Goal: Information Seeking & Learning: Find specific fact

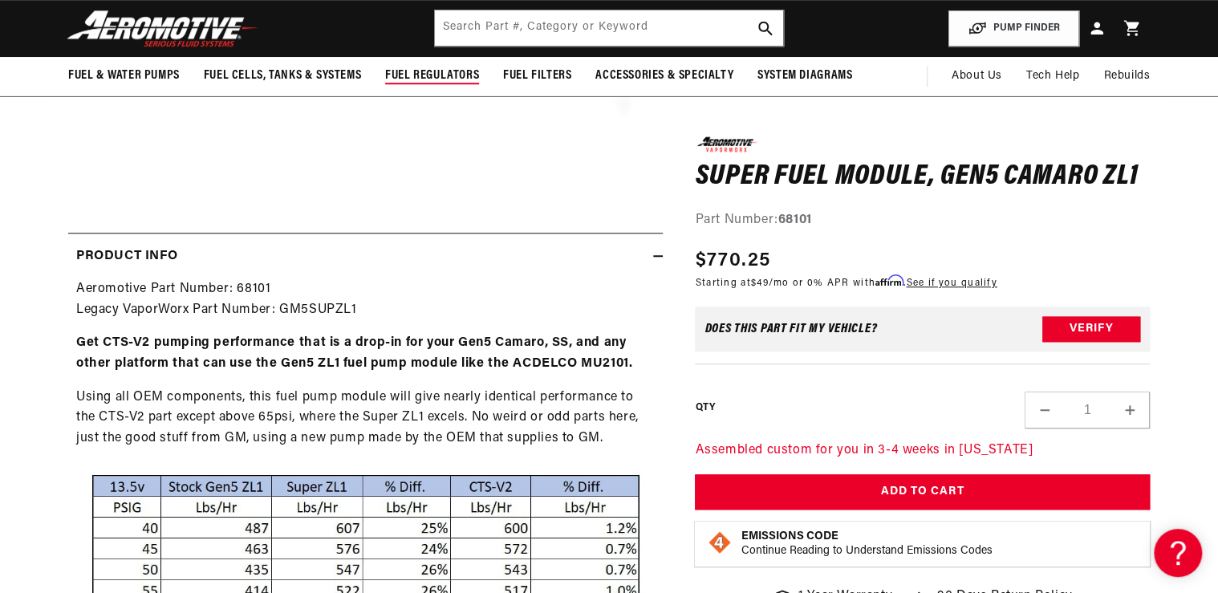
scroll to position [449, 0]
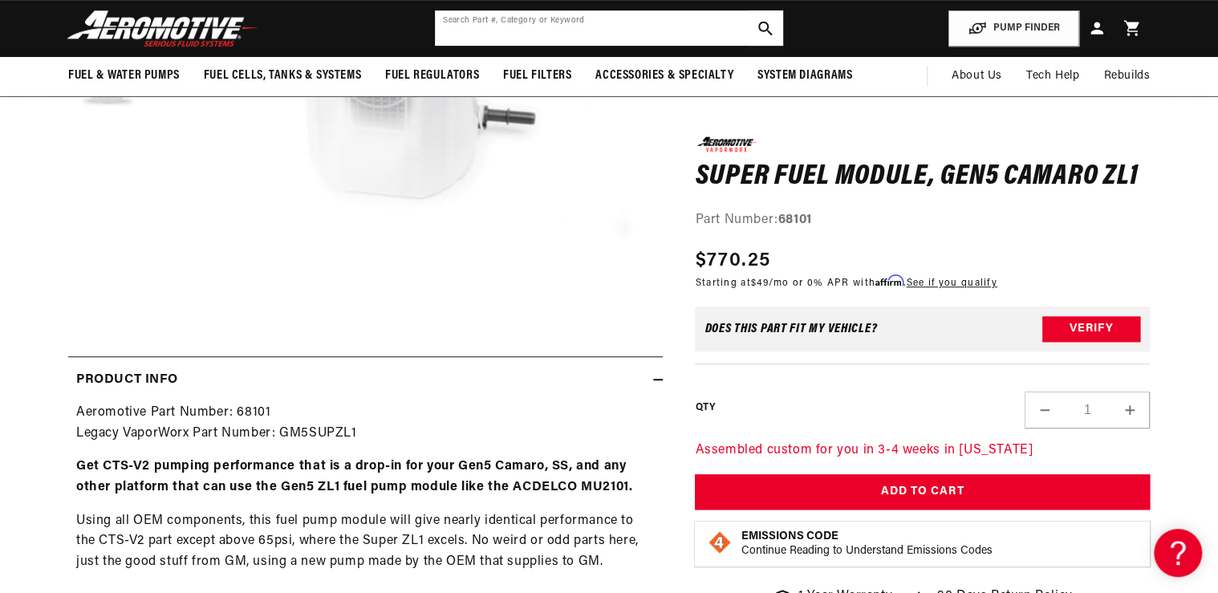
click at [485, 35] on input "text" at bounding box center [609, 27] width 348 height 35
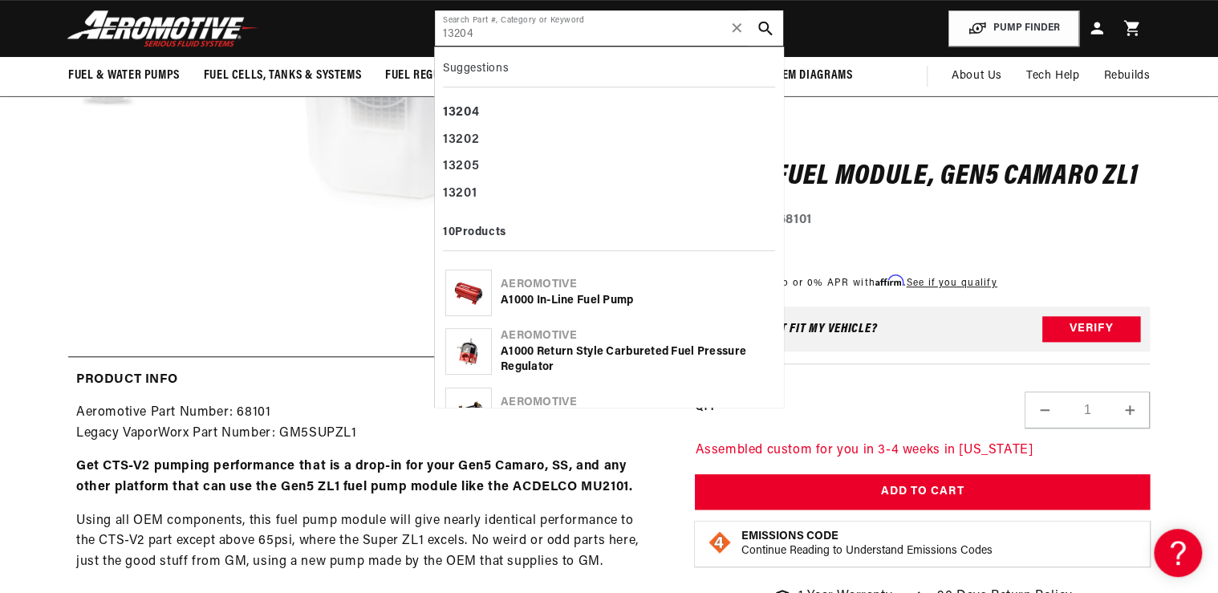
type input "13204"
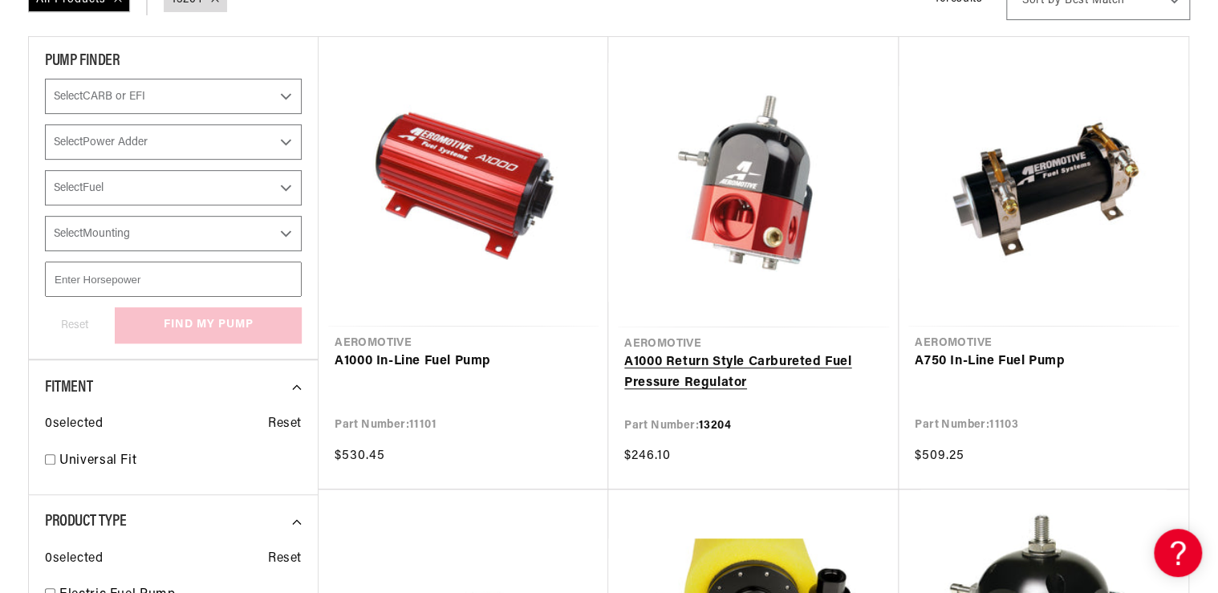
click at [712, 366] on link "A1000 Return Style Carbureted Fuel Pressure Regulator" at bounding box center [753, 372] width 258 height 41
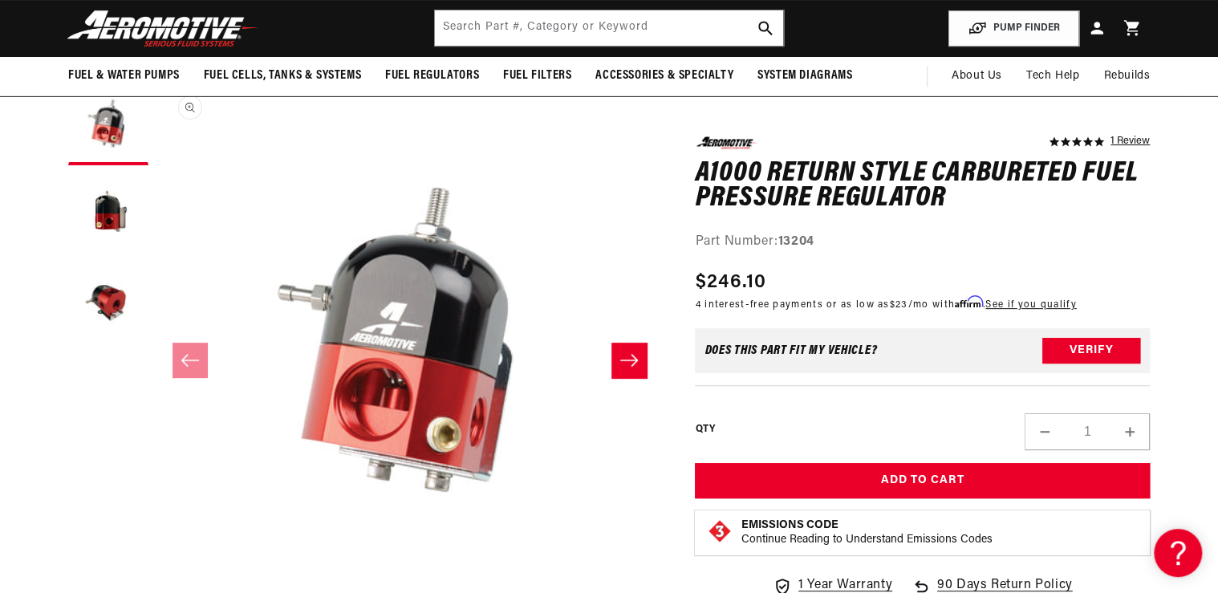
scroll to position [128, 0]
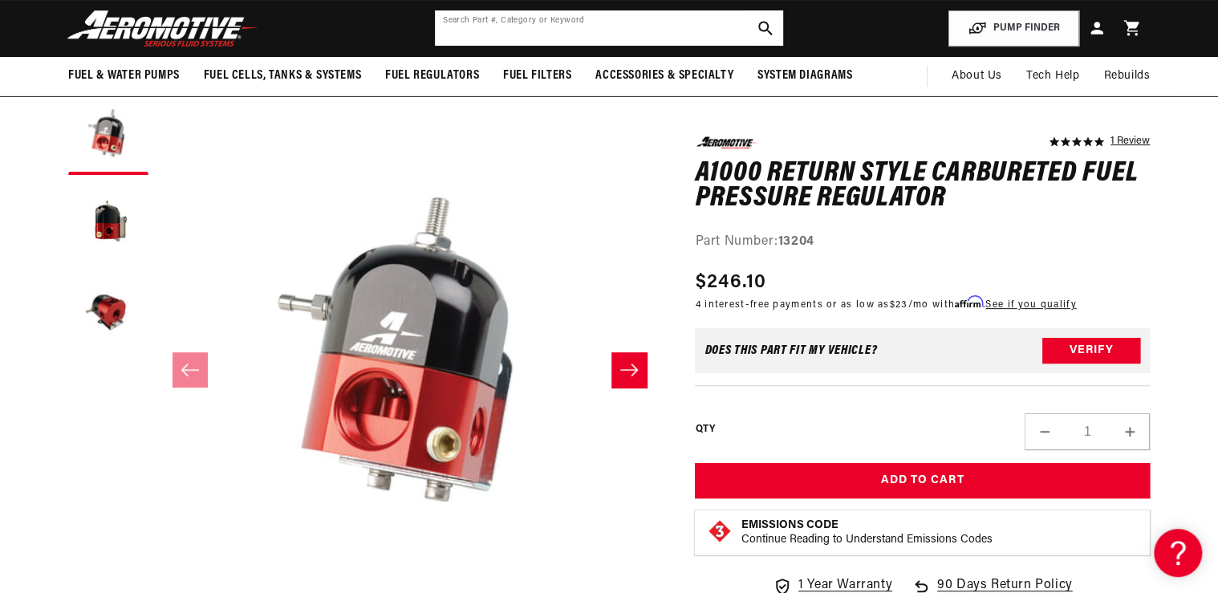
click at [456, 42] on input "text" at bounding box center [609, 27] width 348 height 35
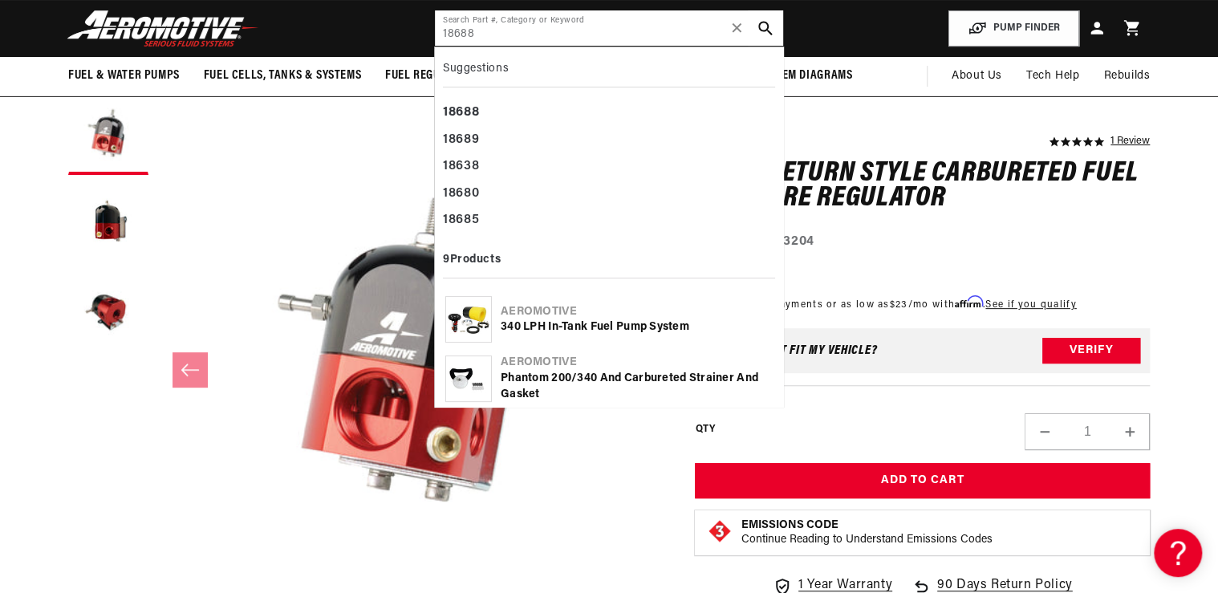
type input "18688"
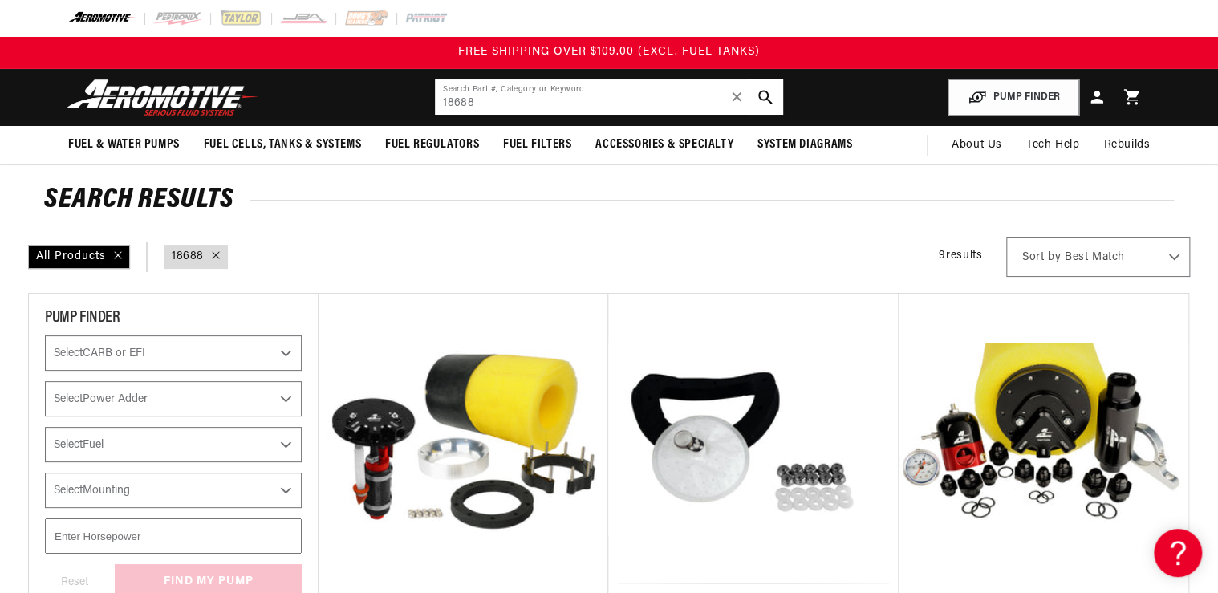
drag, startPoint x: 502, startPoint y: 104, endPoint x: 374, endPoint y: 112, distance: 128.6
click at [374, 112] on header "Fuel & Water Pumps Back In-Tank In-Line Fuel Pumps" at bounding box center [609, 97] width 1162 height 57
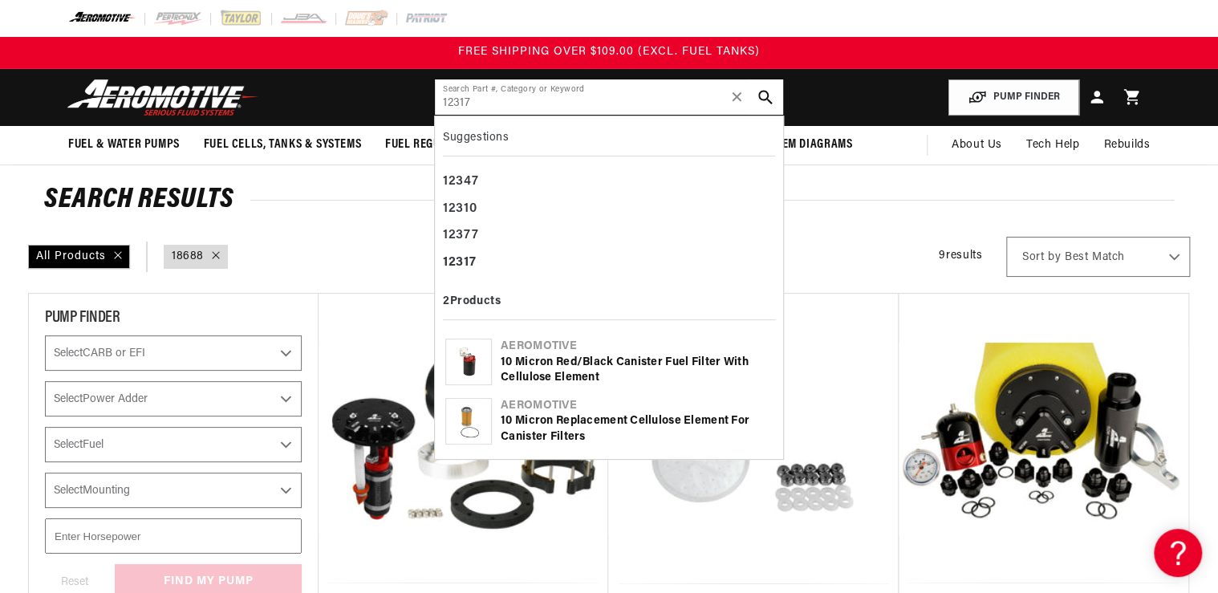
type input "12317"
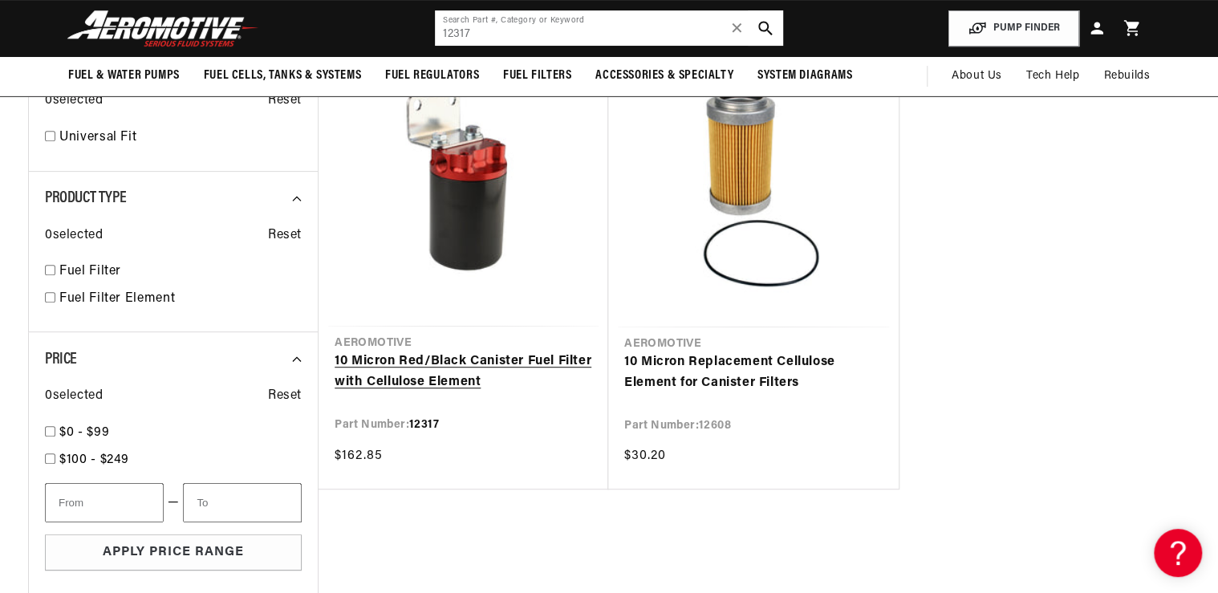
scroll to position [257, 0]
click at [416, 371] on link "10 Micron Red/Black Canister Fuel Filter with Cellulose Element" at bounding box center [464, 371] width 258 height 41
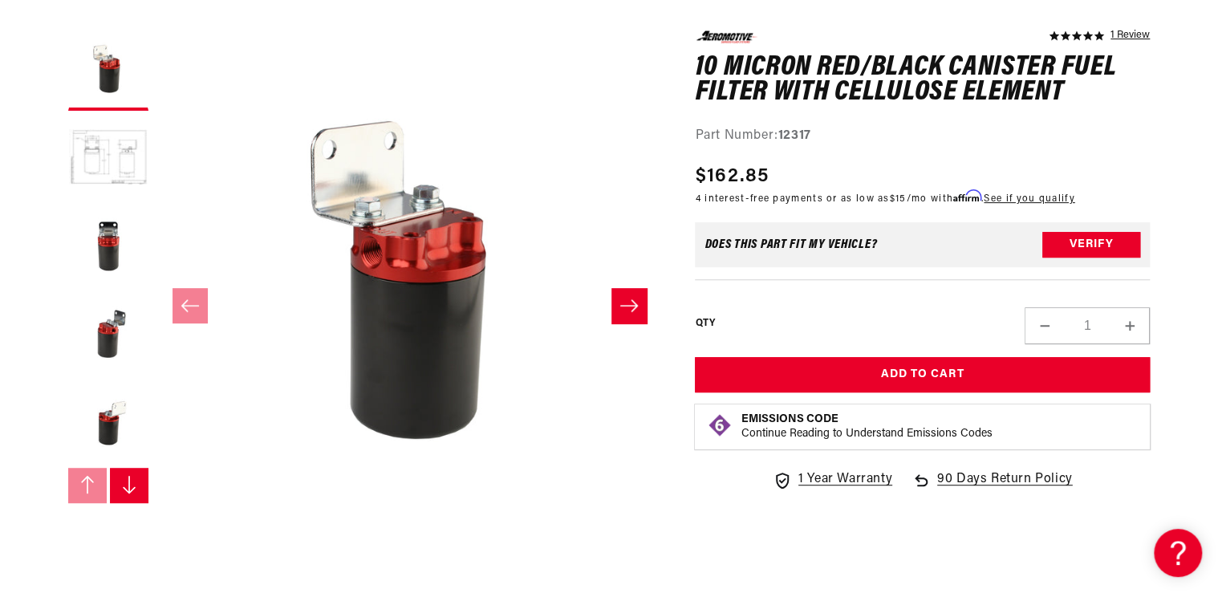
click at [156, 538] on button "Open media 1 in modal" at bounding box center [156, 538] width 0 height 0
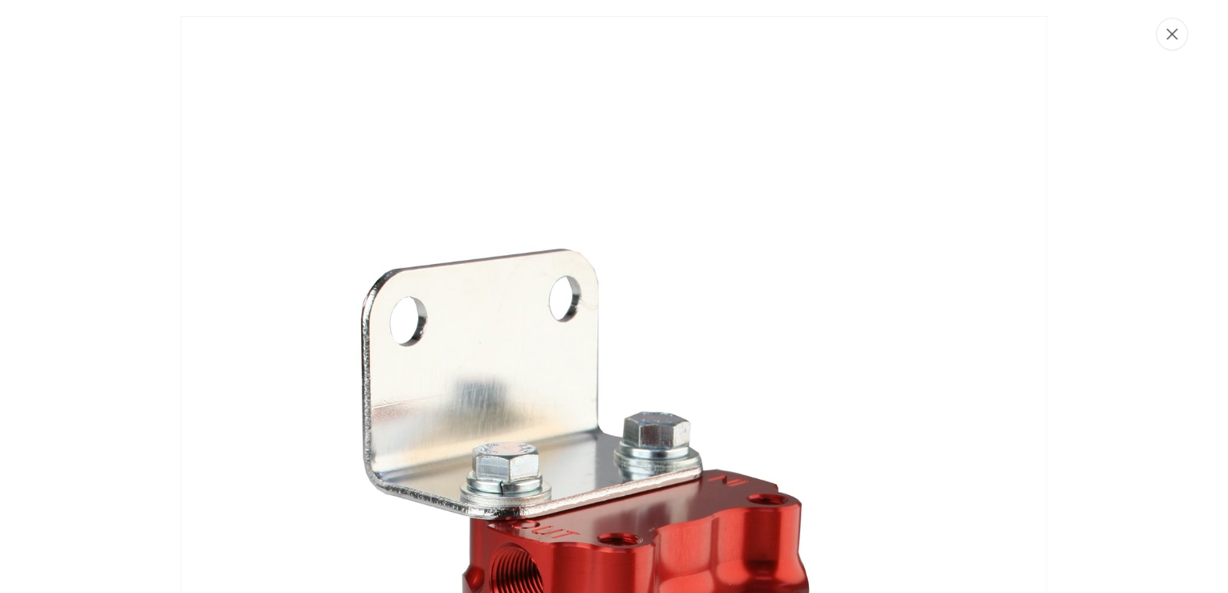
click at [1165, 43] on button "Close" at bounding box center [1171, 34] width 32 height 33
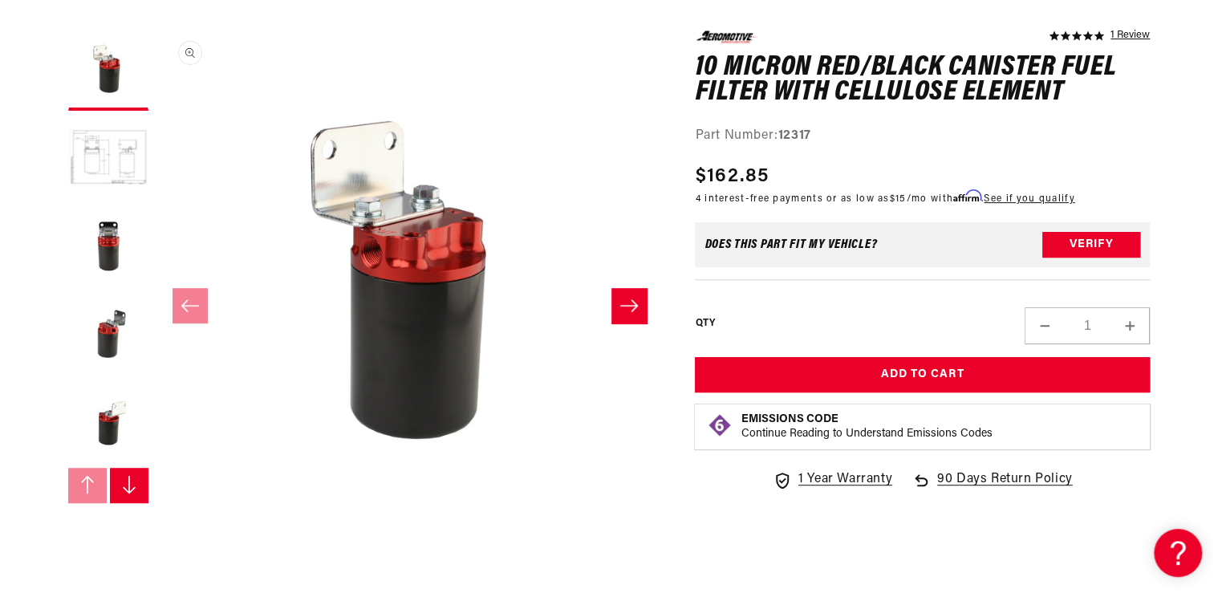
click at [156, 538] on button "Open media 1 in modal" at bounding box center [156, 538] width 0 height 0
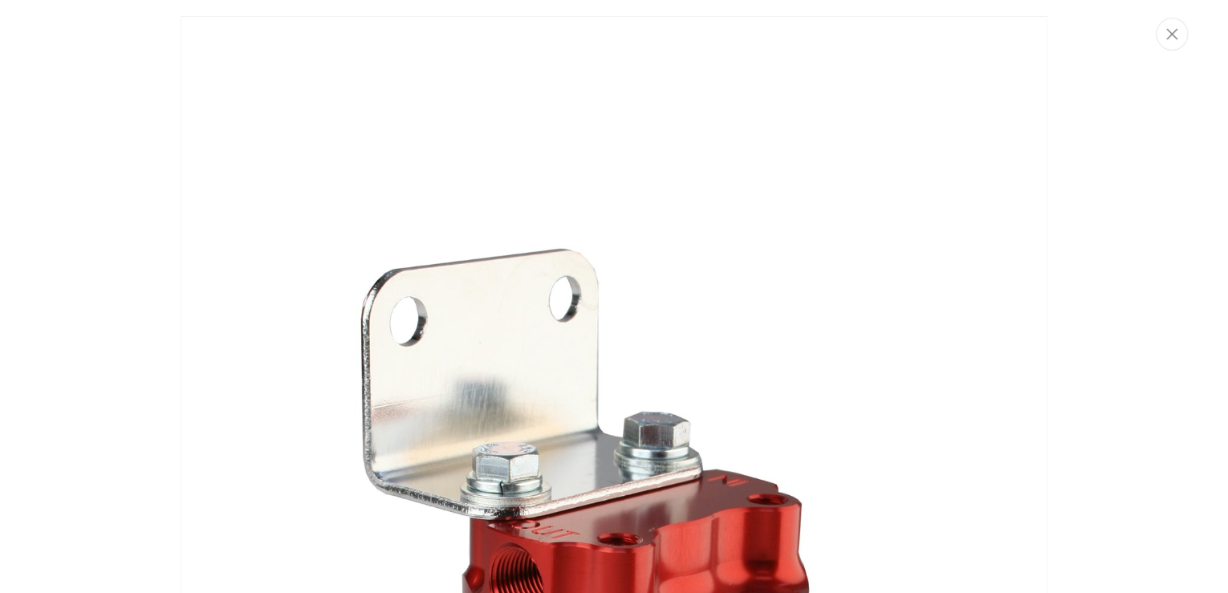
drag, startPoint x: 1177, startPoint y: 41, endPoint x: 1164, endPoint y: 43, distance: 12.9
click at [1176, 42] on button "Close" at bounding box center [1171, 34] width 32 height 33
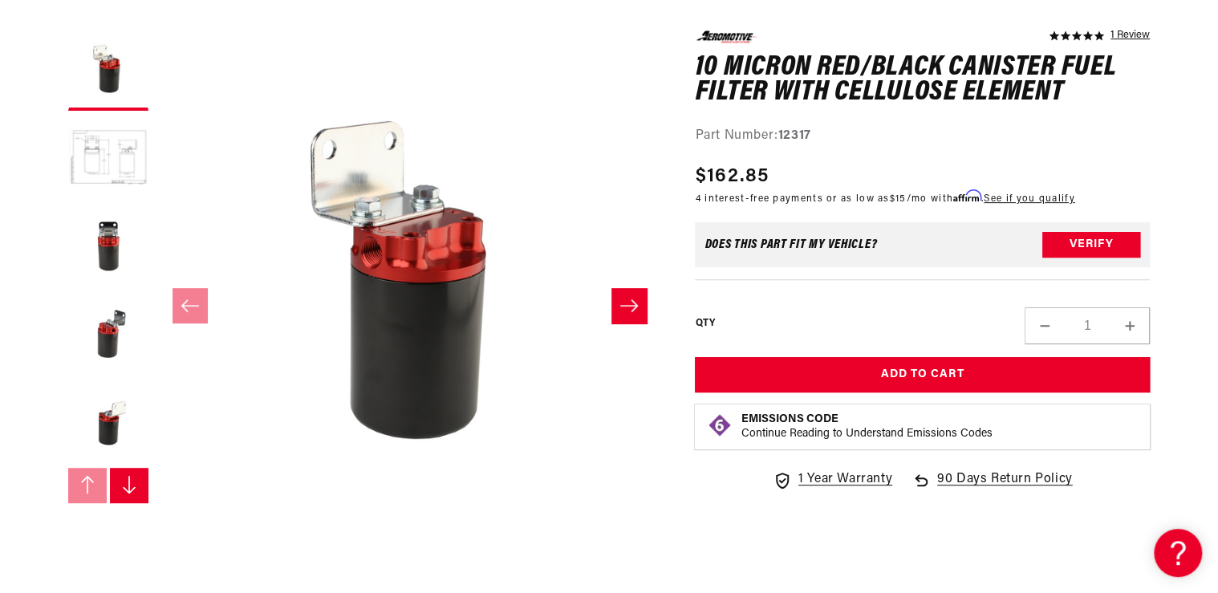
click at [857, 196] on p "4 interest-free payments or as low as $15 /mo with Affirm . See if you qualify" at bounding box center [884, 198] width 379 height 15
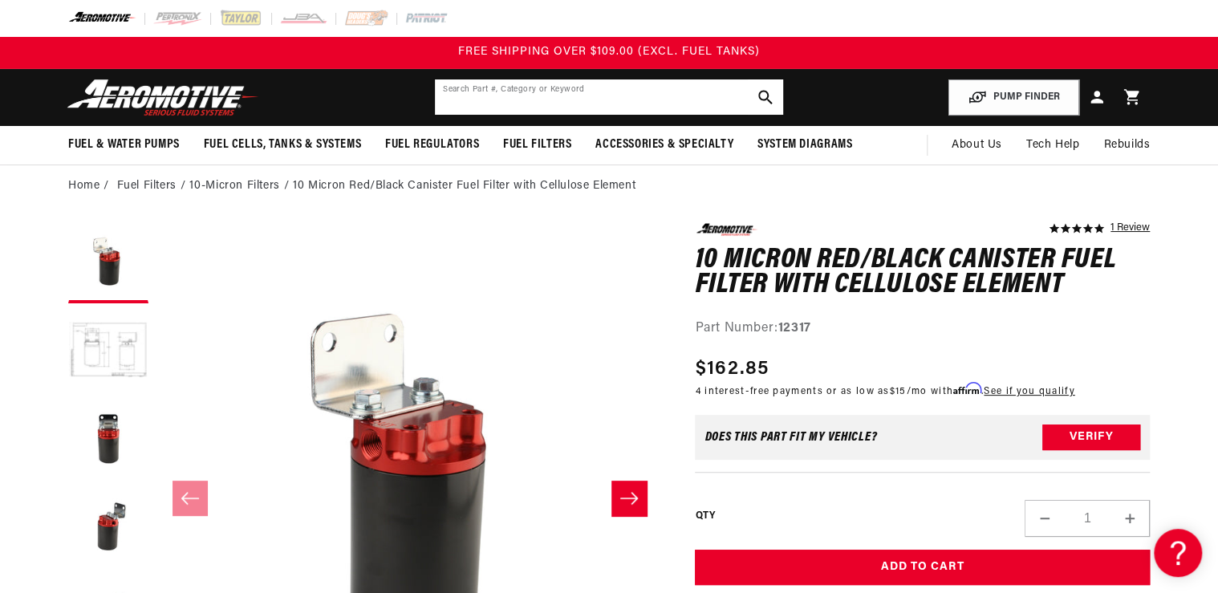
click at [469, 93] on input "text" at bounding box center [609, 96] width 348 height 35
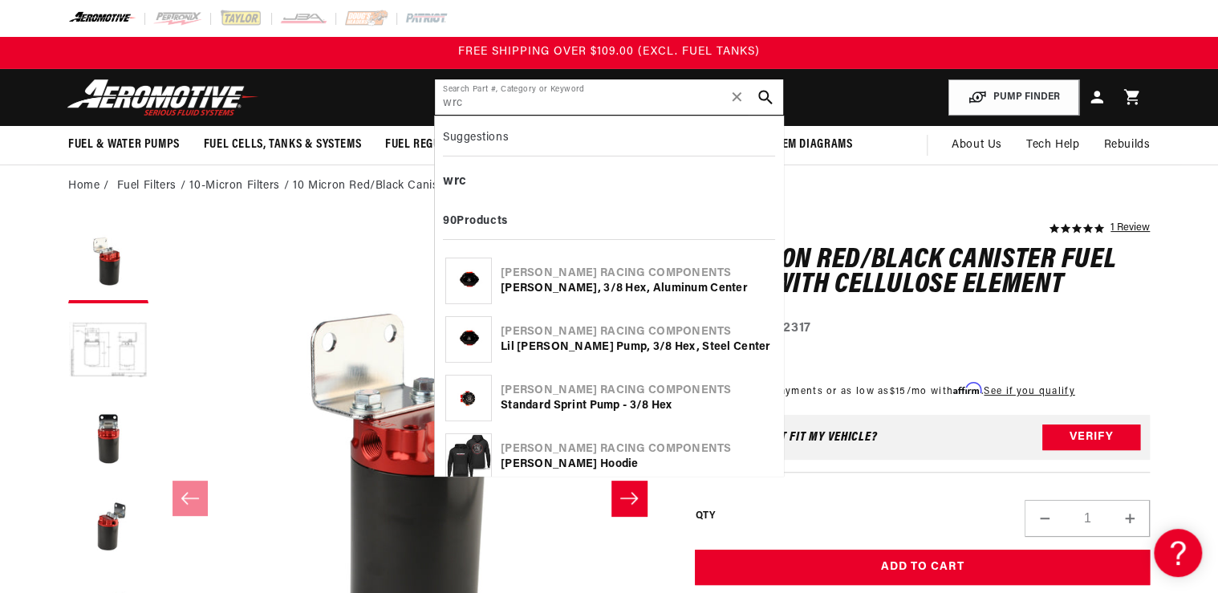
type input "wrc"
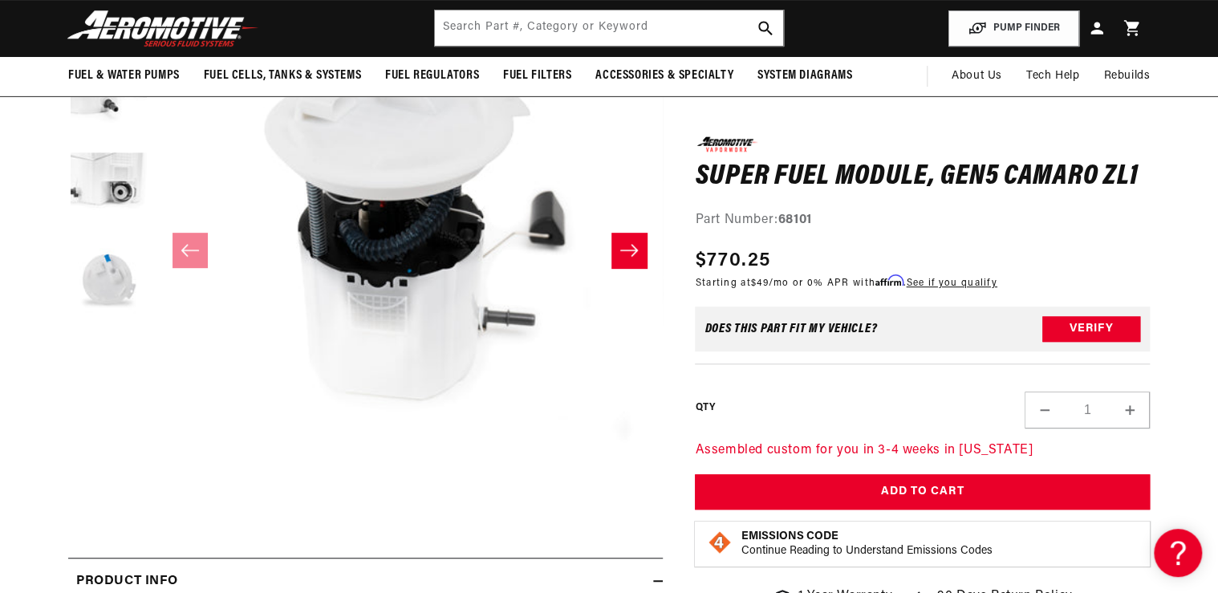
scroll to position [128, 0]
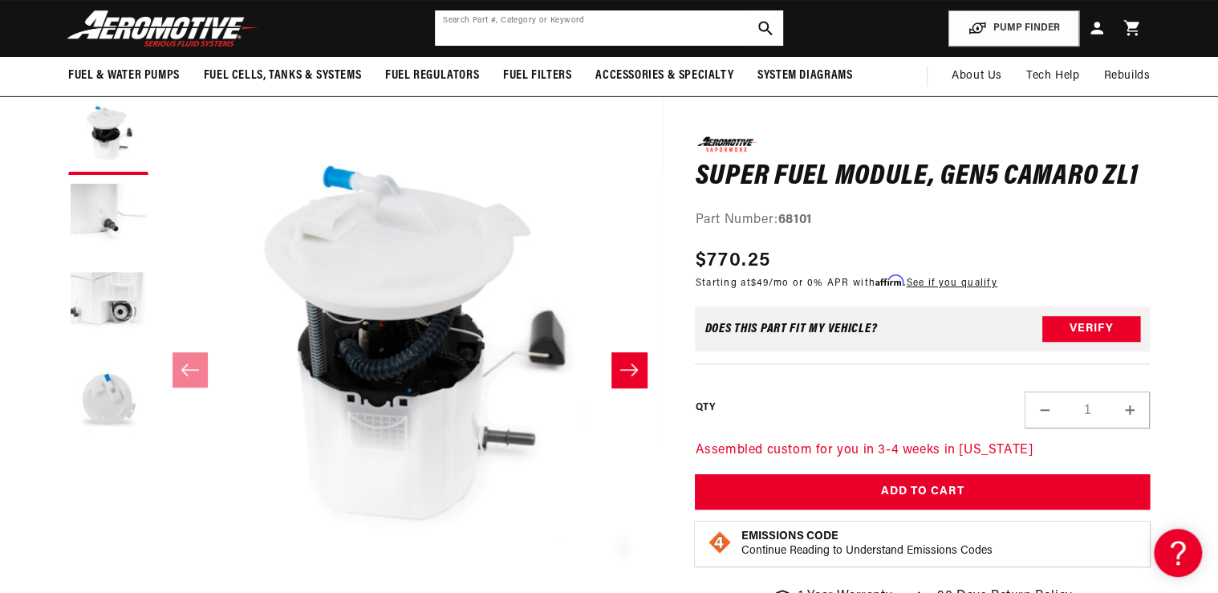
click at [472, 39] on input "text" at bounding box center [609, 27] width 348 height 35
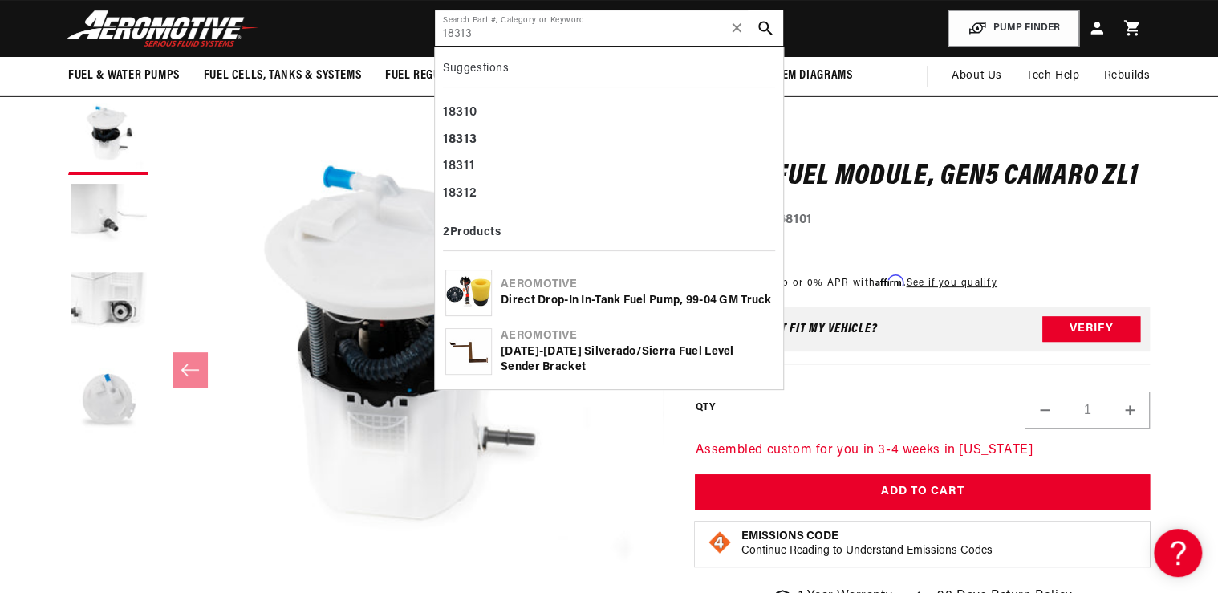
type input "18313"
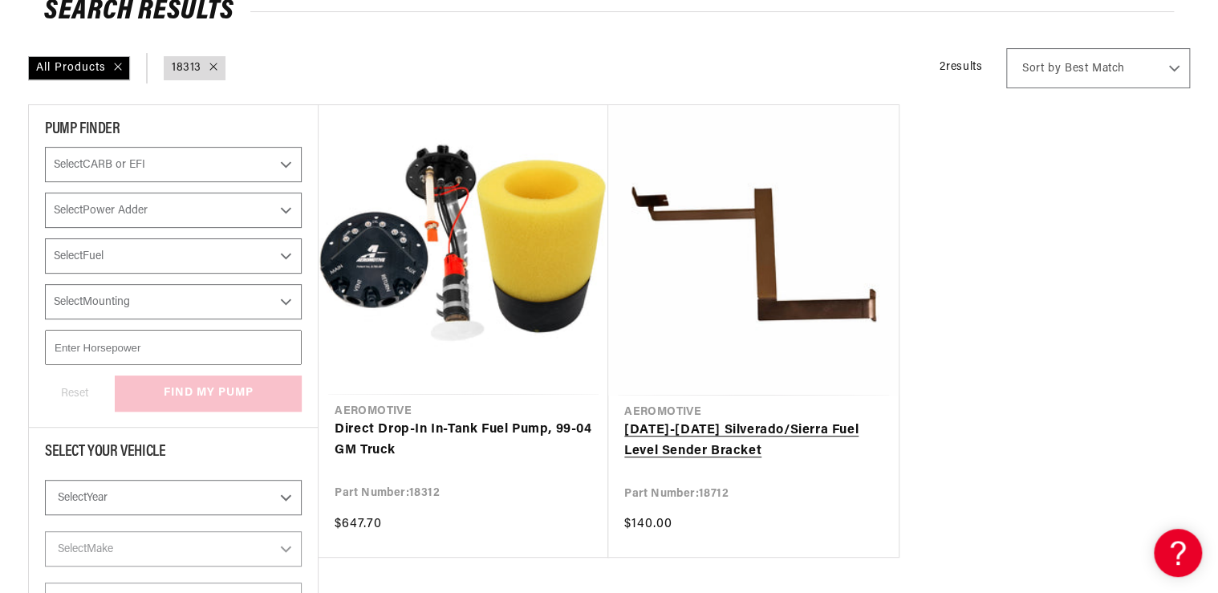
scroll to position [193, 0]
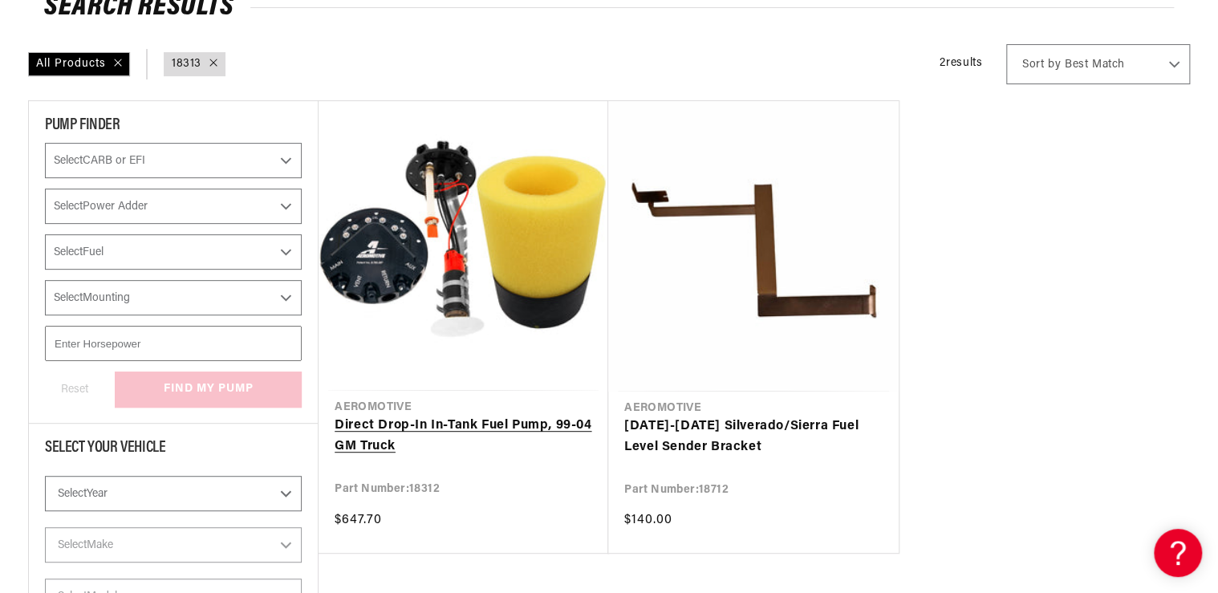
click at [433, 423] on link "Direct Drop-In In-Tank Fuel Pump, 99-04 GM Truck" at bounding box center [464, 436] width 258 height 41
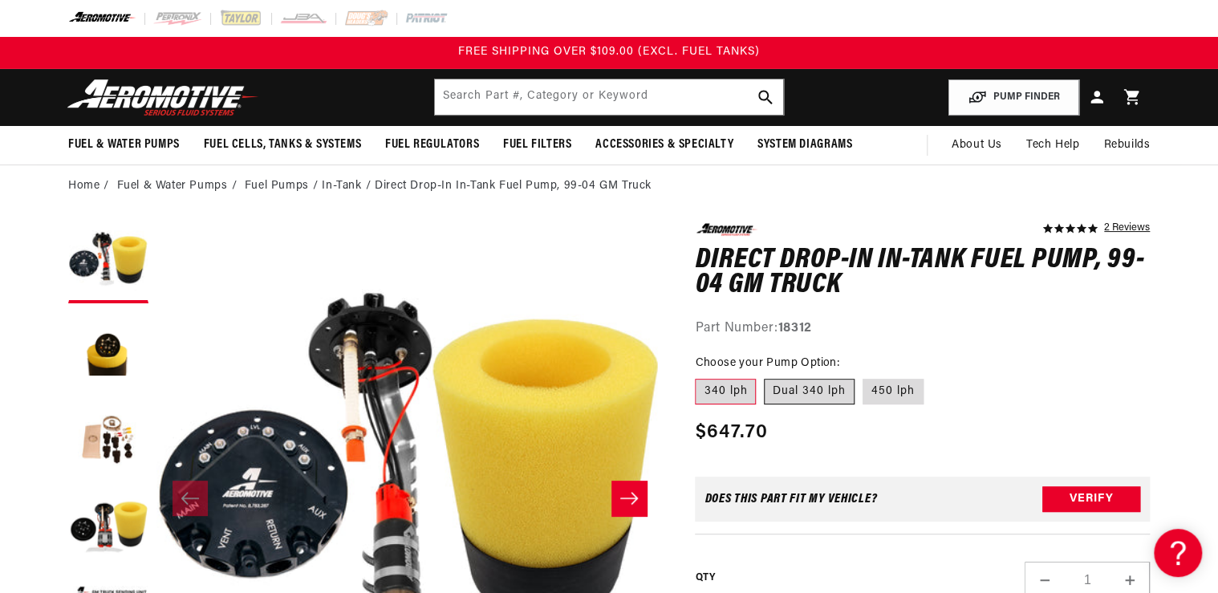
click at [810, 387] on label "Dual 340 lph" at bounding box center [809, 392] width 91 height 26
click at [765, 376] on input "Dual 340 lph" at bounding box center [764, 375] width 1 height 1
radio input "true"
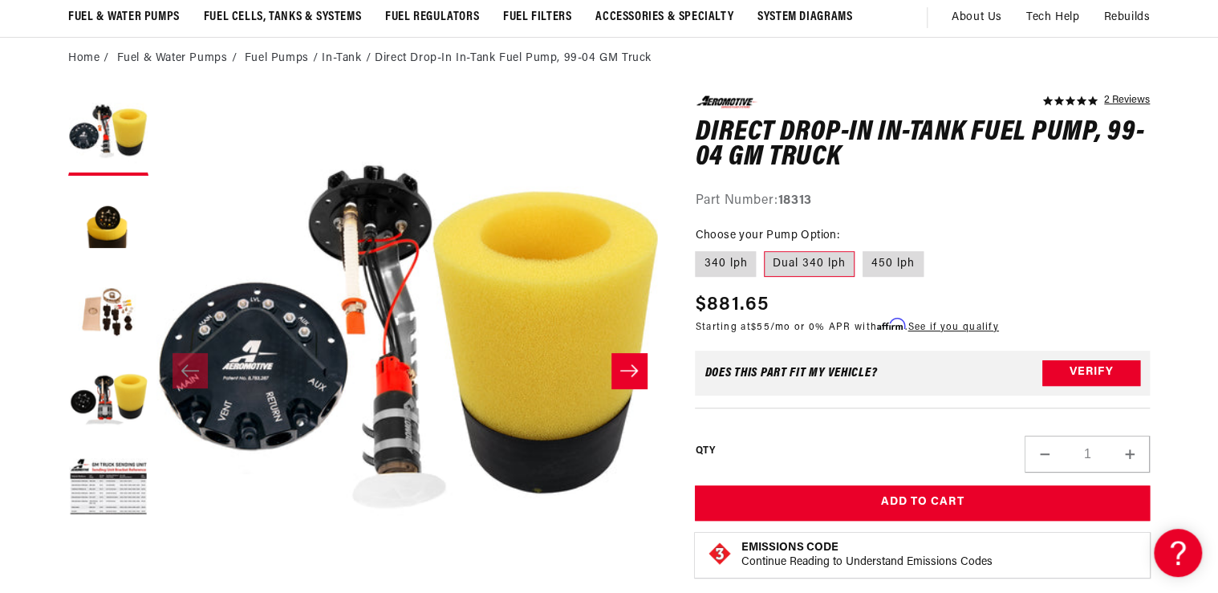
scroll to position [128, 0]
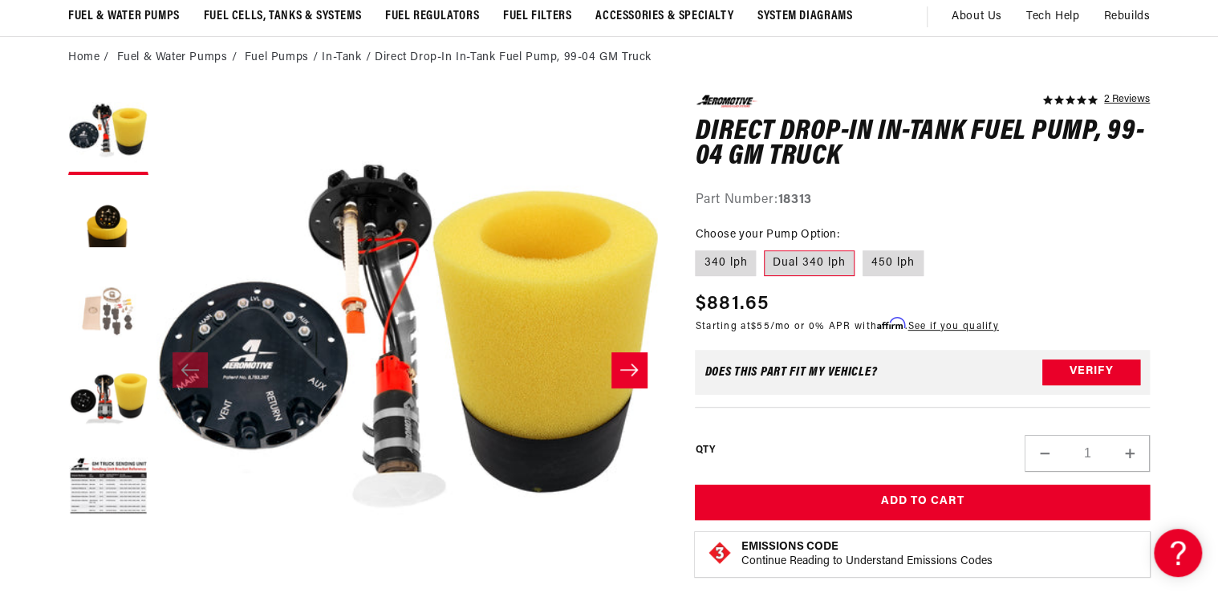
click at [119, 312] on button "Load image 3 in gallery view" at bounding box center [108, 311] width 80 height 80
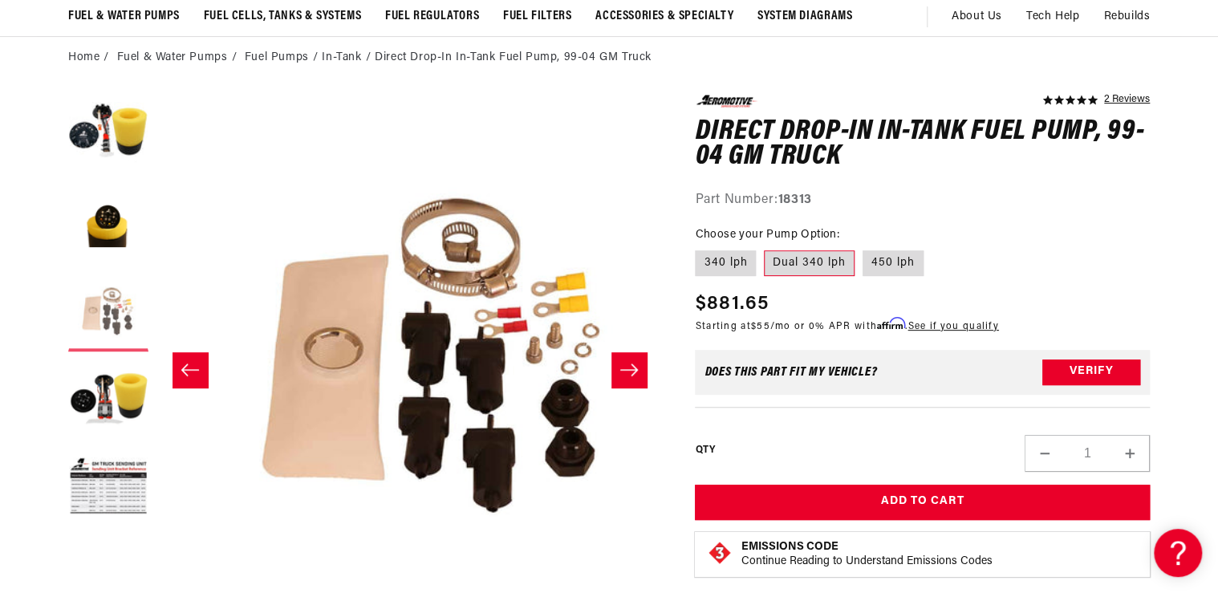
scroll to position [0, 1013]
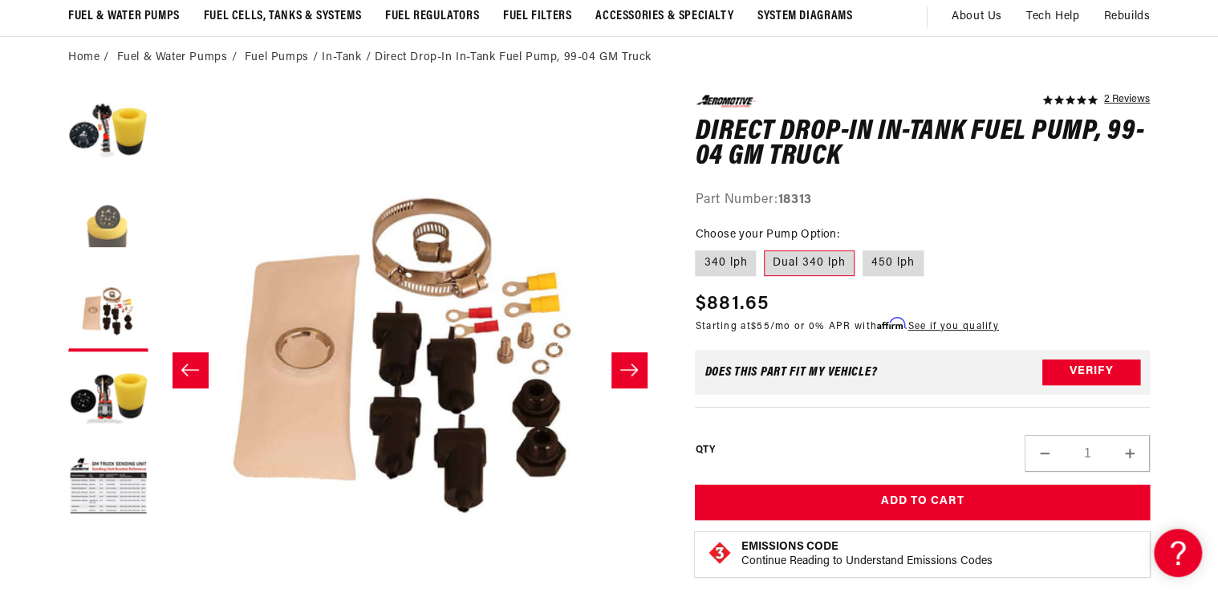
click at [85, 222] on button "Load image 2 in gallery view" at bounding box center [108, 223] width 80 height 80
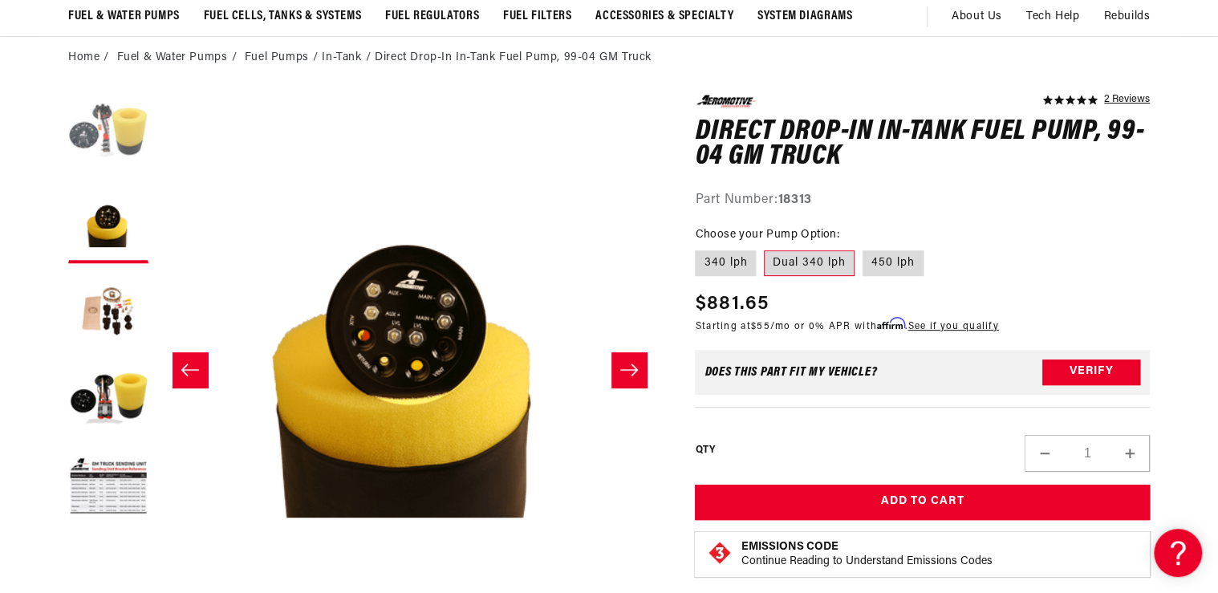
click at [97, 160] on button "Load image 1 in gallery view" at bounding box center [108, 135] width 80 height 80
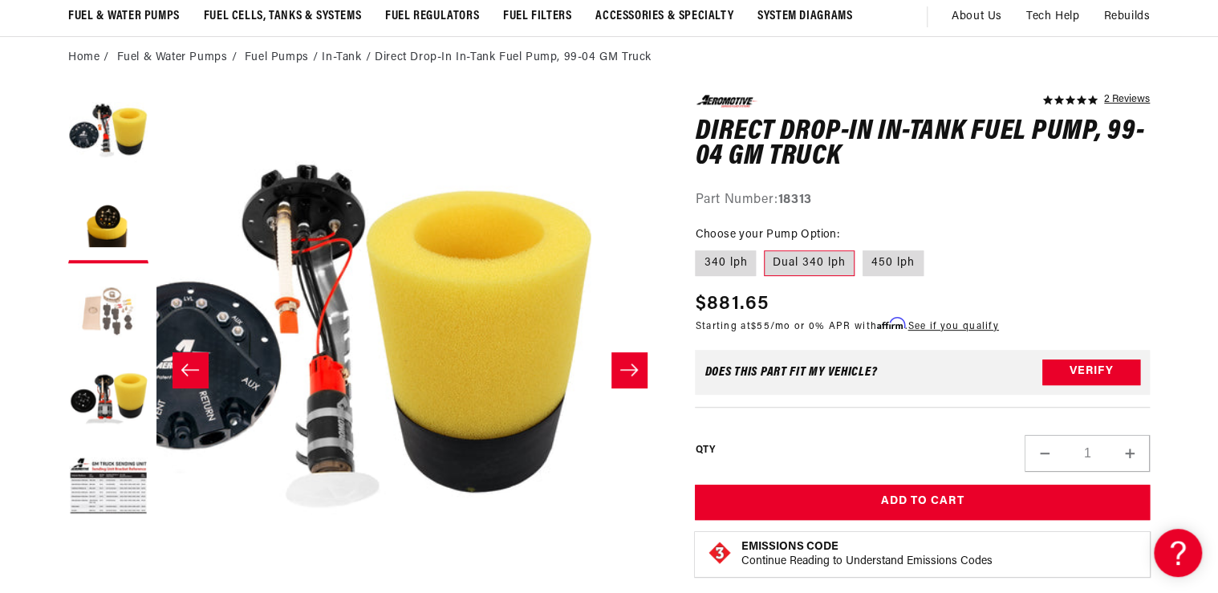
scroll to position [0, 0]
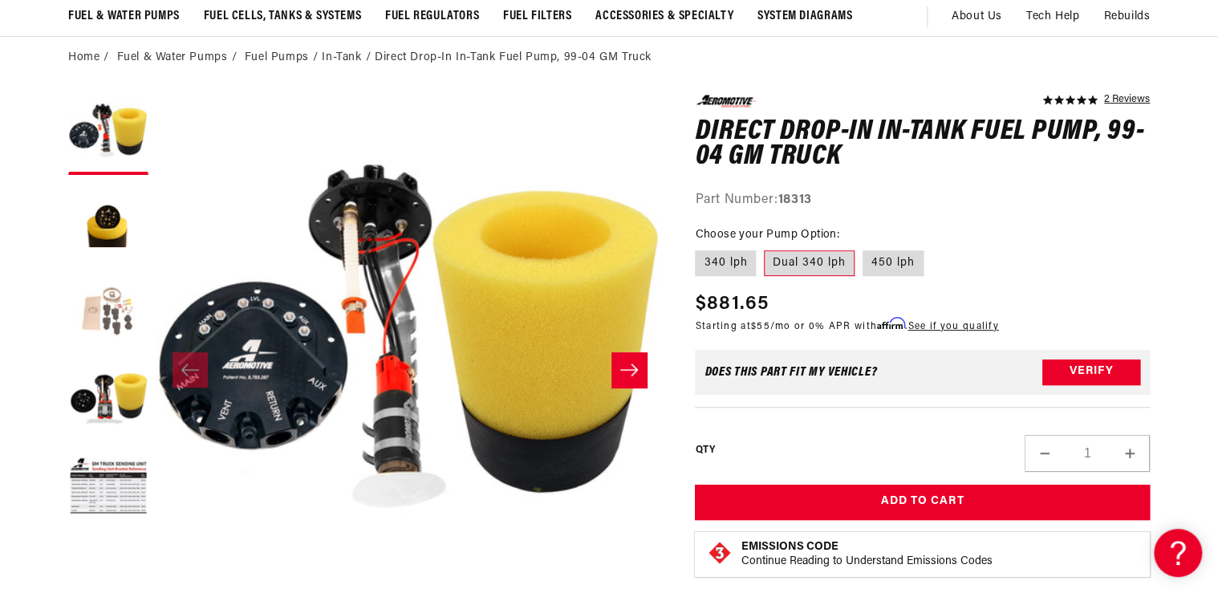
click at [99, 323] on button "Load image 3 in gallery view" at bounding box center [108, 311] width 80 height 80
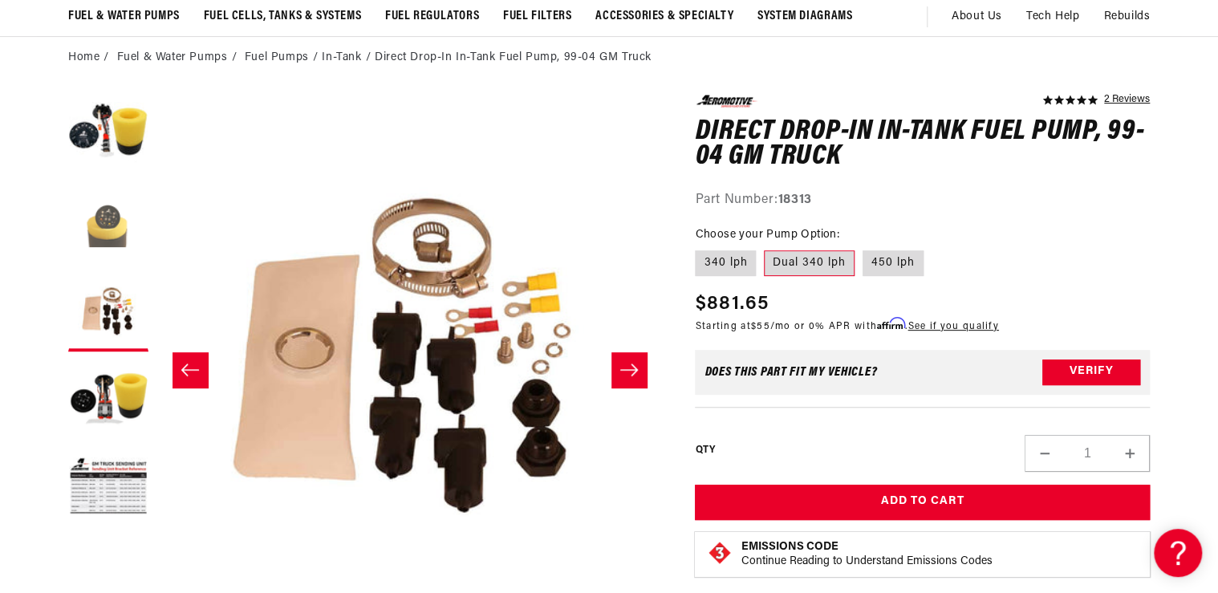
click at [99, 237] on button "Load image 2 in gallery view" at bounding box center [108, 223] width 80 height 80
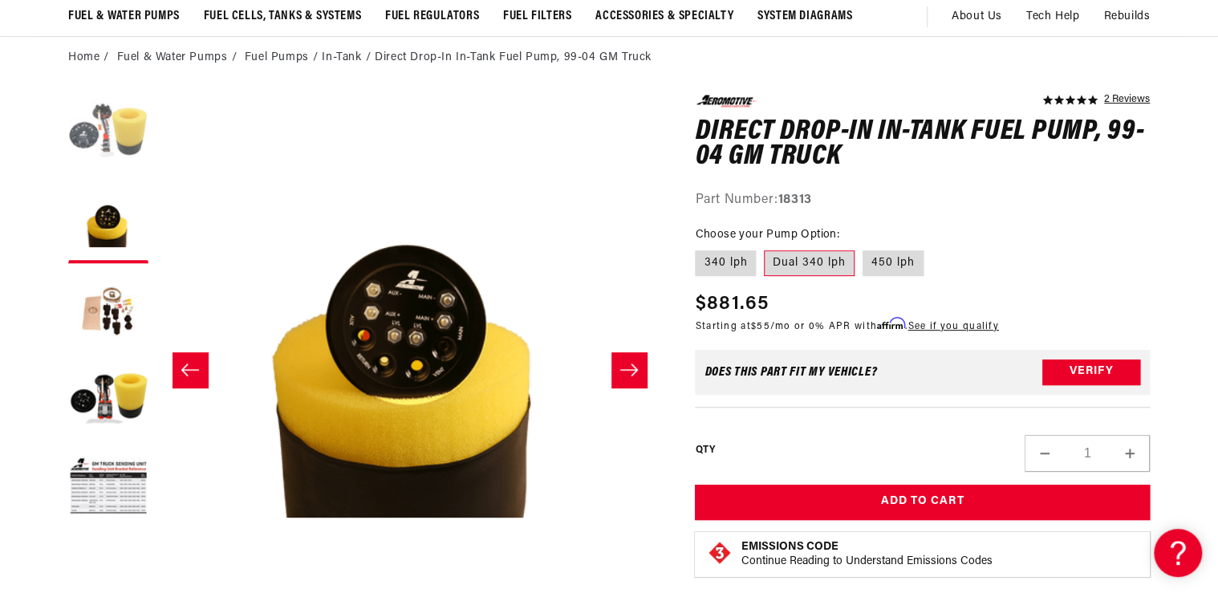
click at [111, 146] on button "Load image 1 in gallery view" at bounding box center [108, 135] width 80 height 80
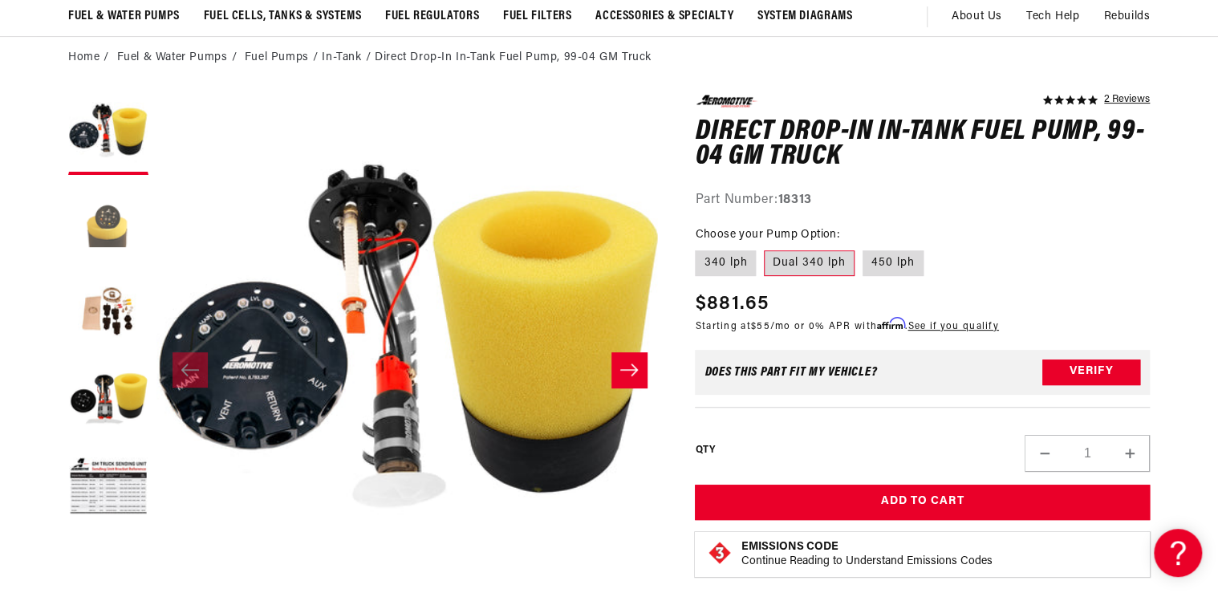
click at [108, 239] on button "Load image 2 in gallery view" at bounding box center [108, 223] width 80 height 80
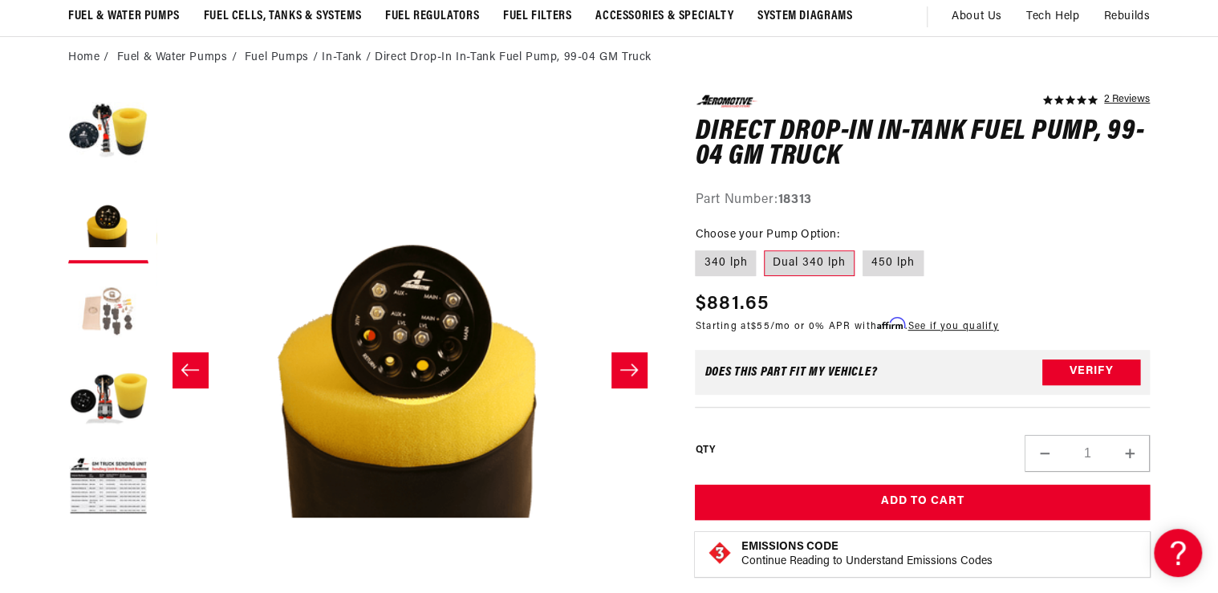
scroll to position [0, 506]
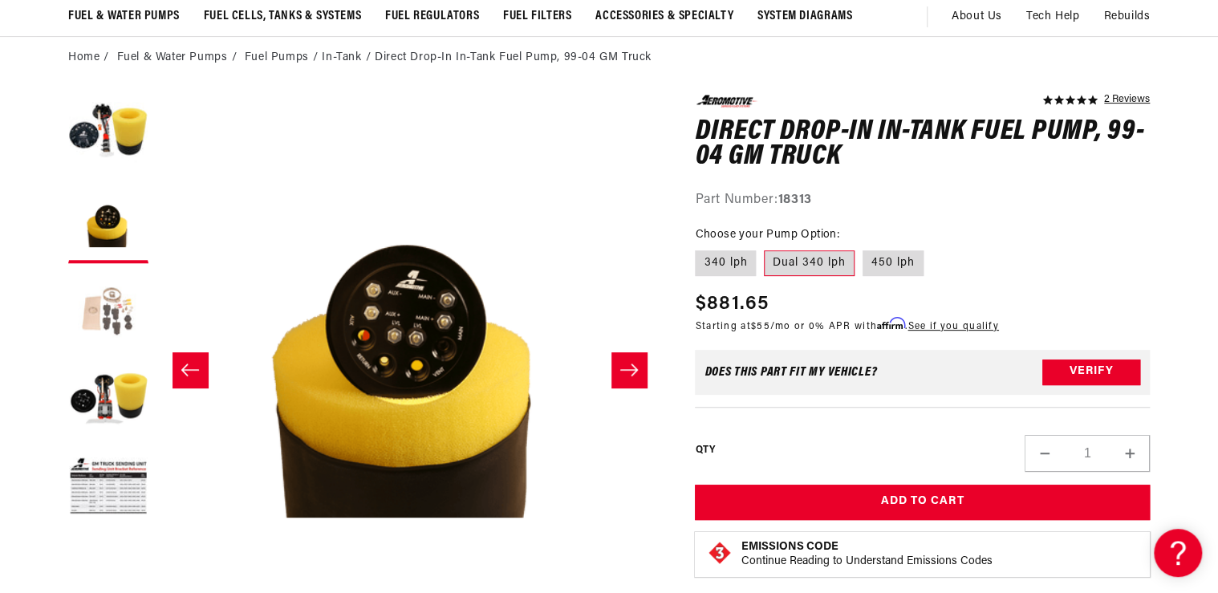
click at [108, 321] on button "Load image 3 in gallery view" at bounding box center [108, 311] width 80 height 80
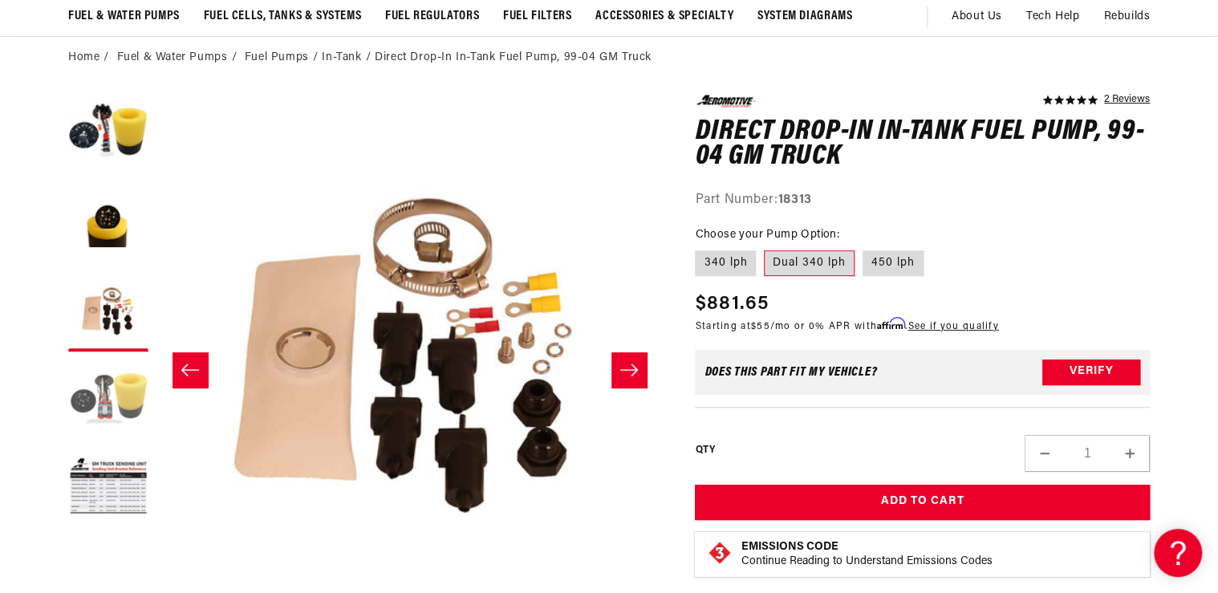
scroll to position [0, 1013]
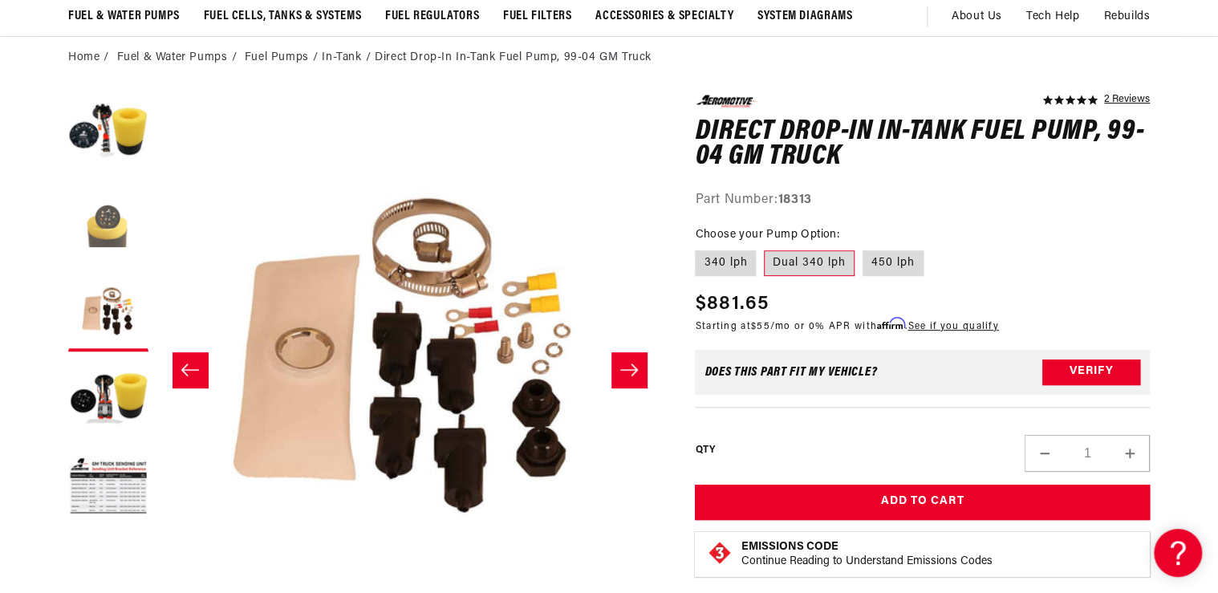
click at [102, 229] on button "Load image 2 in gallery view" at bounding box center [108, 223] width 80 height 80
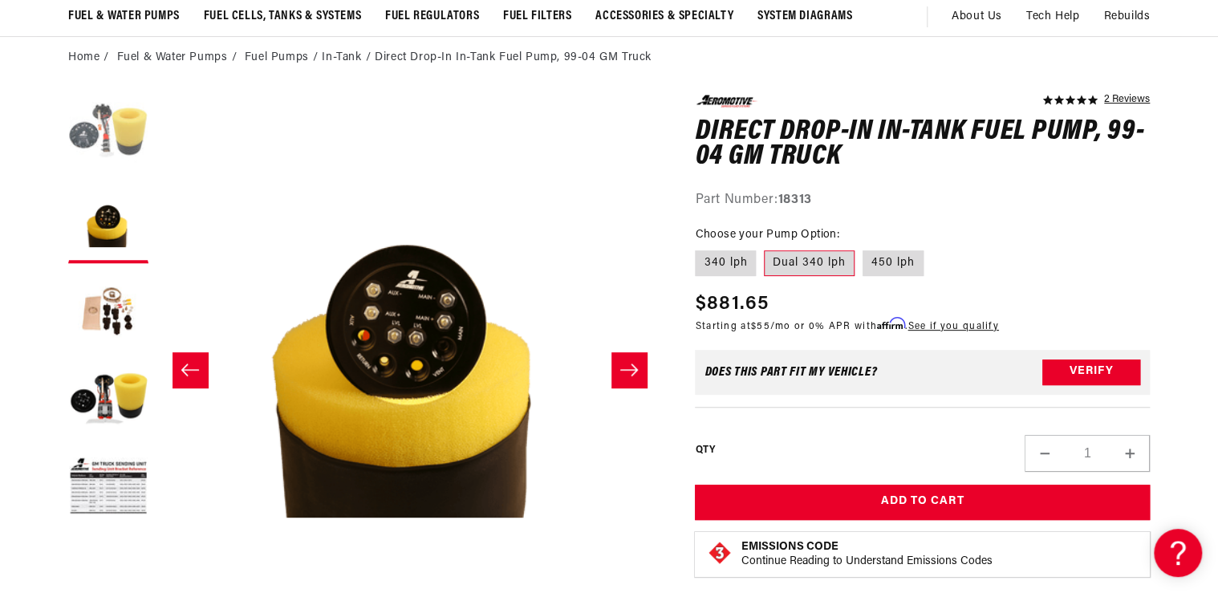
click at [109, 153] on button "Load image 1 in gallery view" at bounding box center [108, 135] width 80 height 80
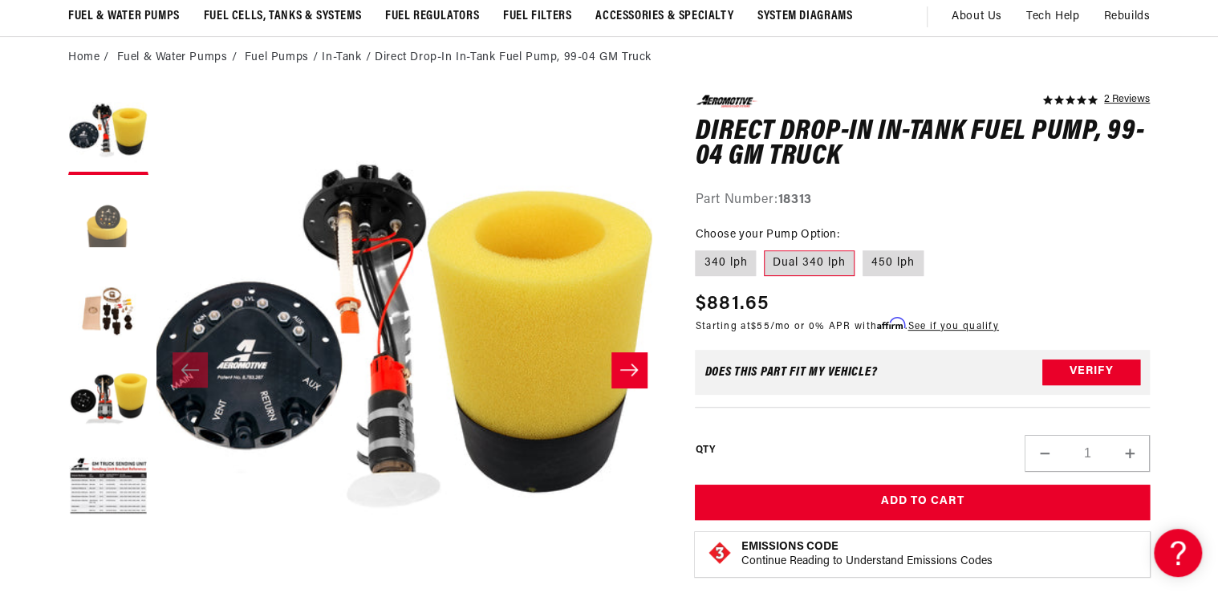
scroll to position [0, 0]
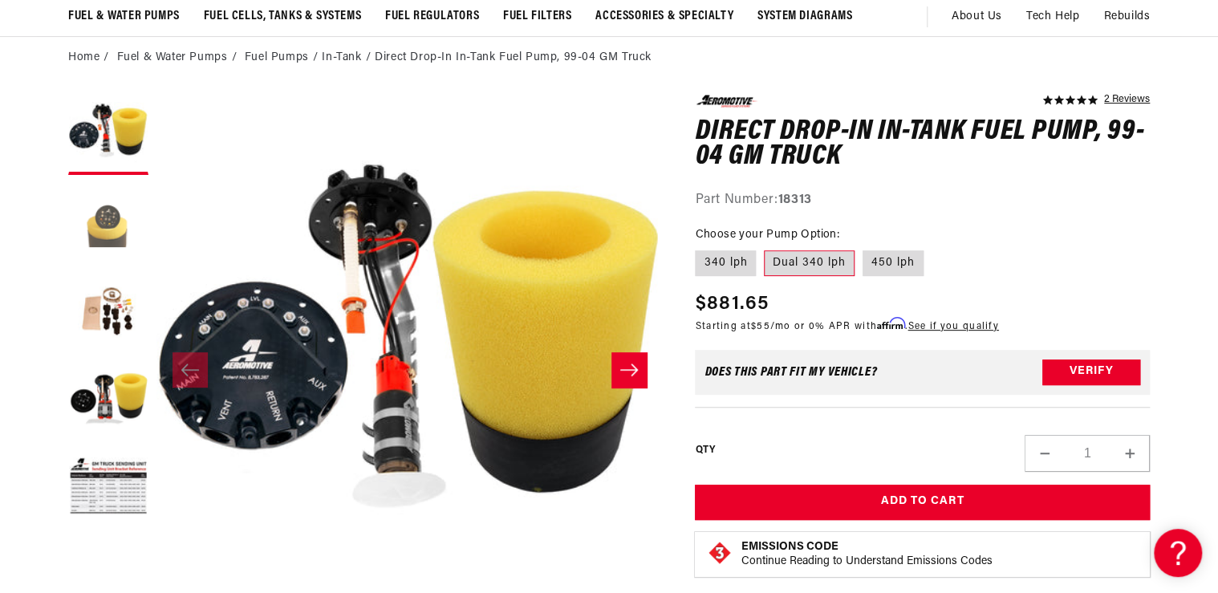
click at [102, 237] on button "Load image 2 in gallery view" at bounding box center [108, 223] width 80 height 80
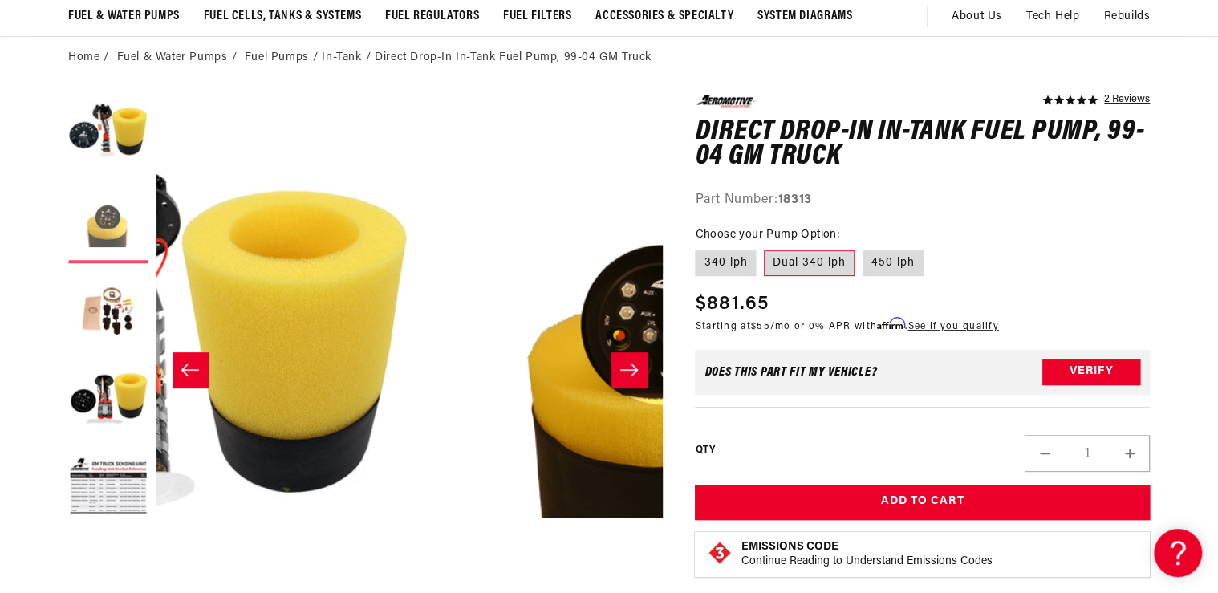
scroll to position [0, 506]
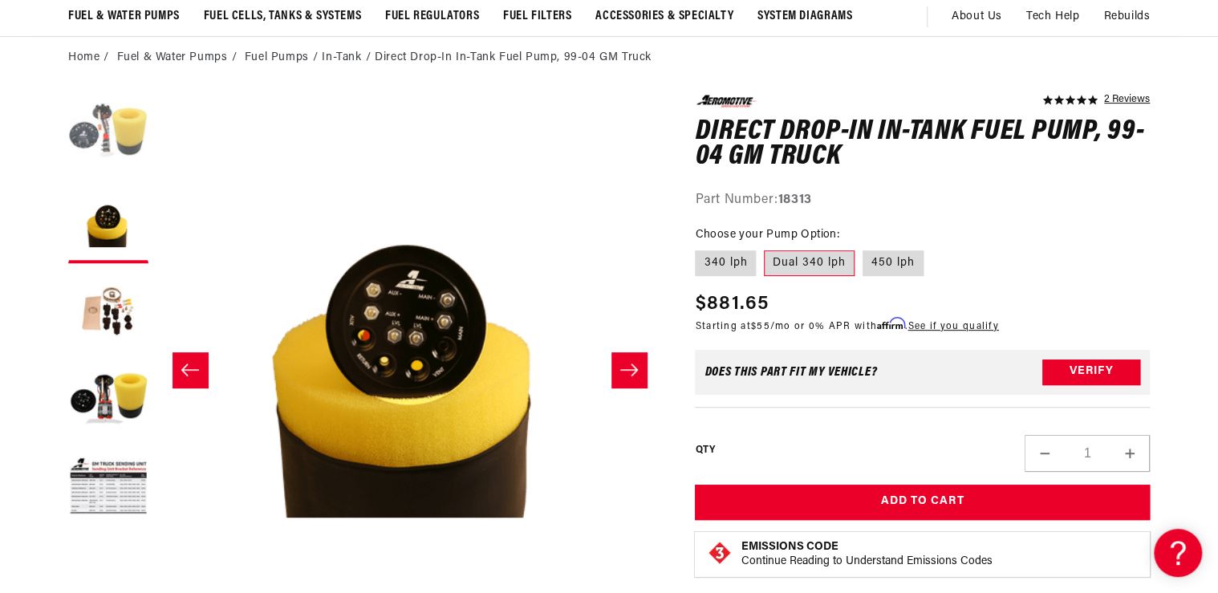
click at [98, 146] on button "Load image 1 in gallery view" at bounding box center [108, 135] width 80 height 80
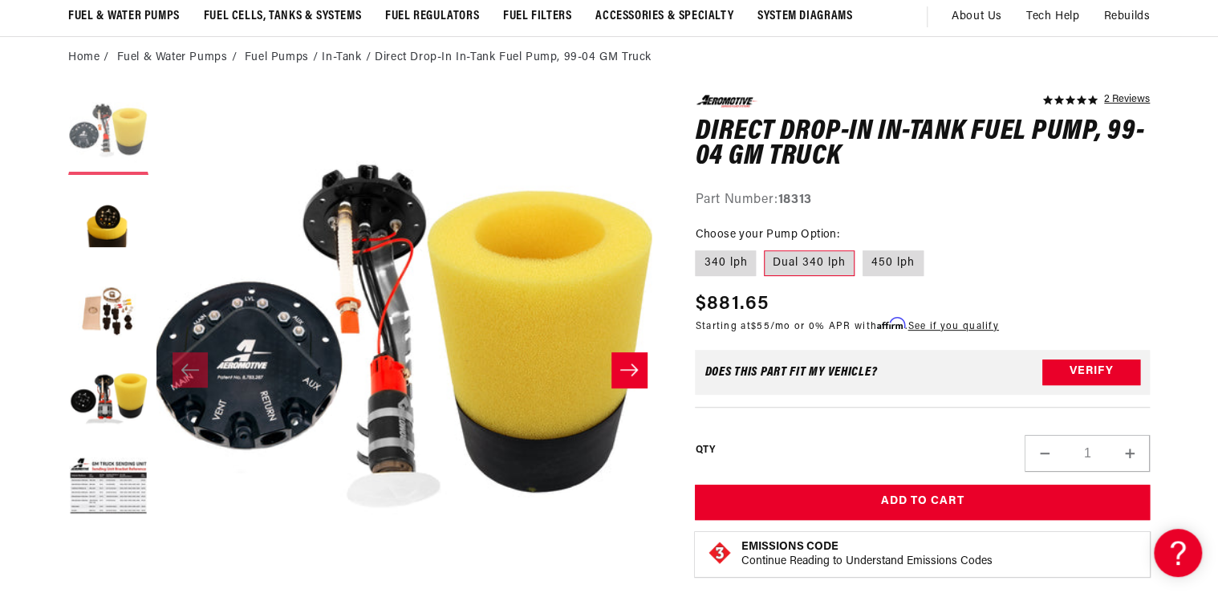
scroll to position [0, 0]
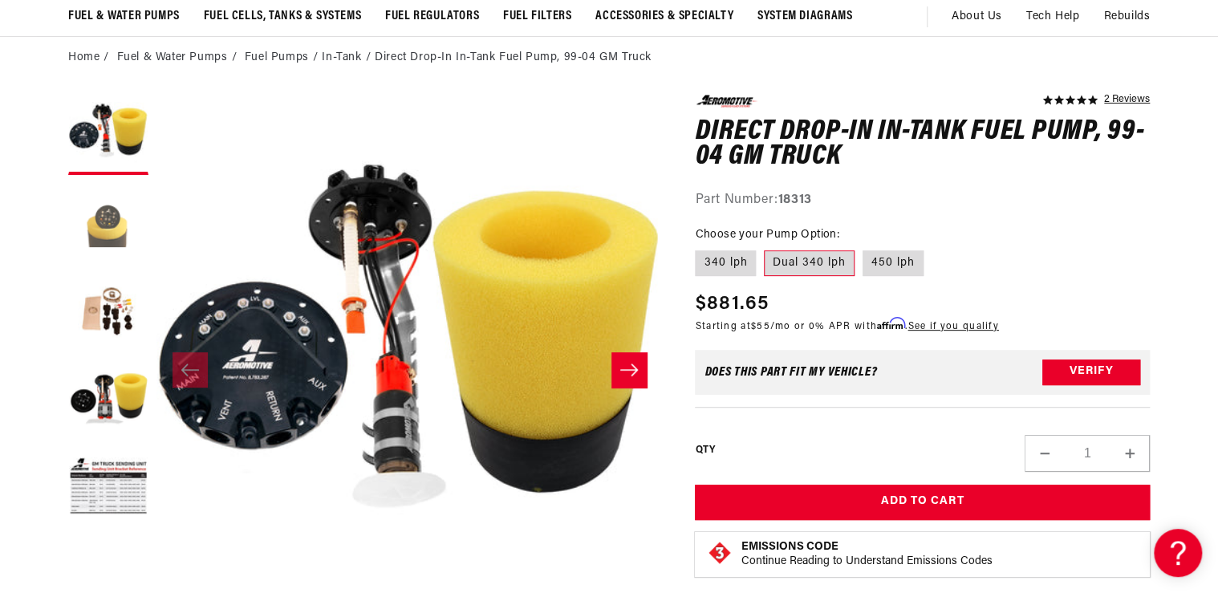
click at [97, 221] on button "Load image 2 in gallery view" at bounding box center [108, 223] width 80 height 80
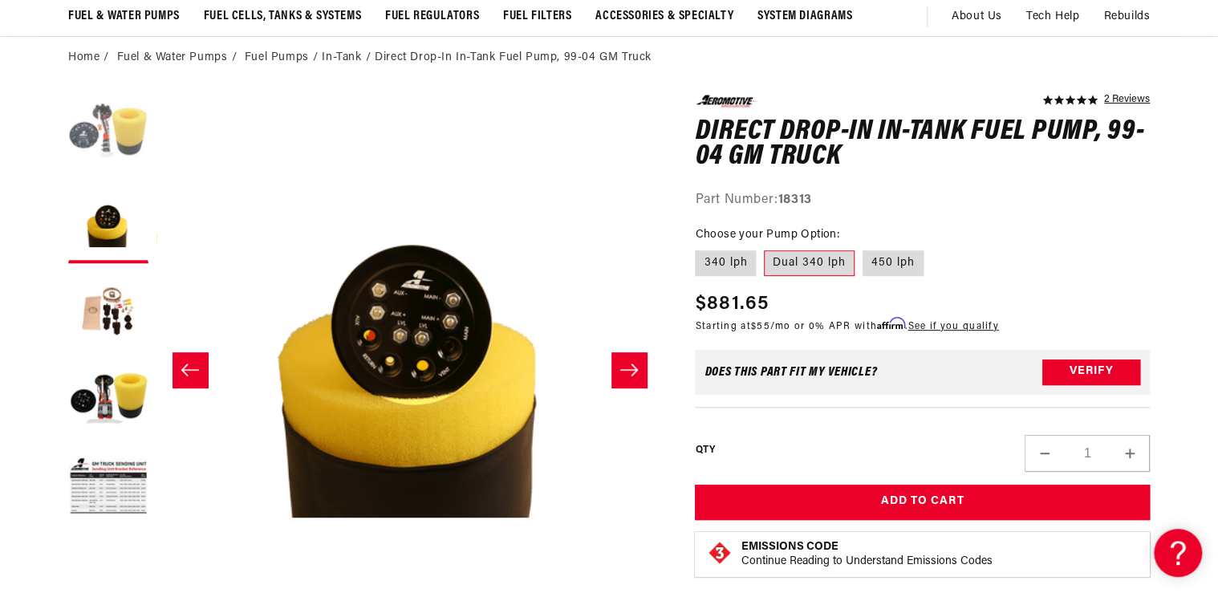
scroll to position [0, 506]
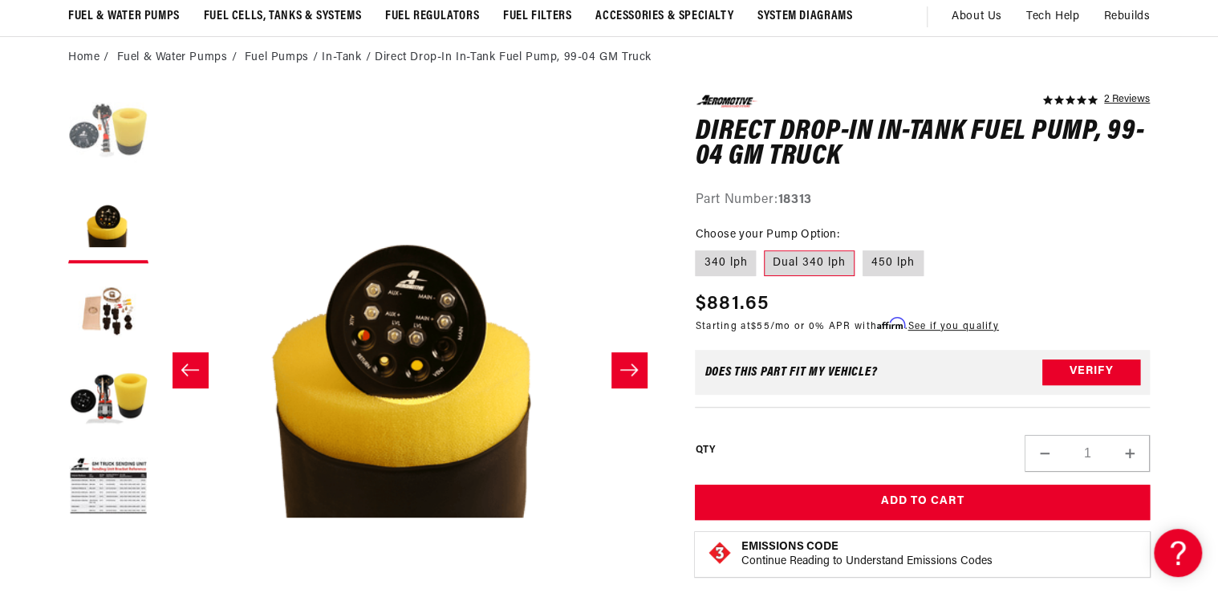
click at [110, 138] on button "Load image 1 in gallery view" at bounding box center [108, 135] width 80 height 80
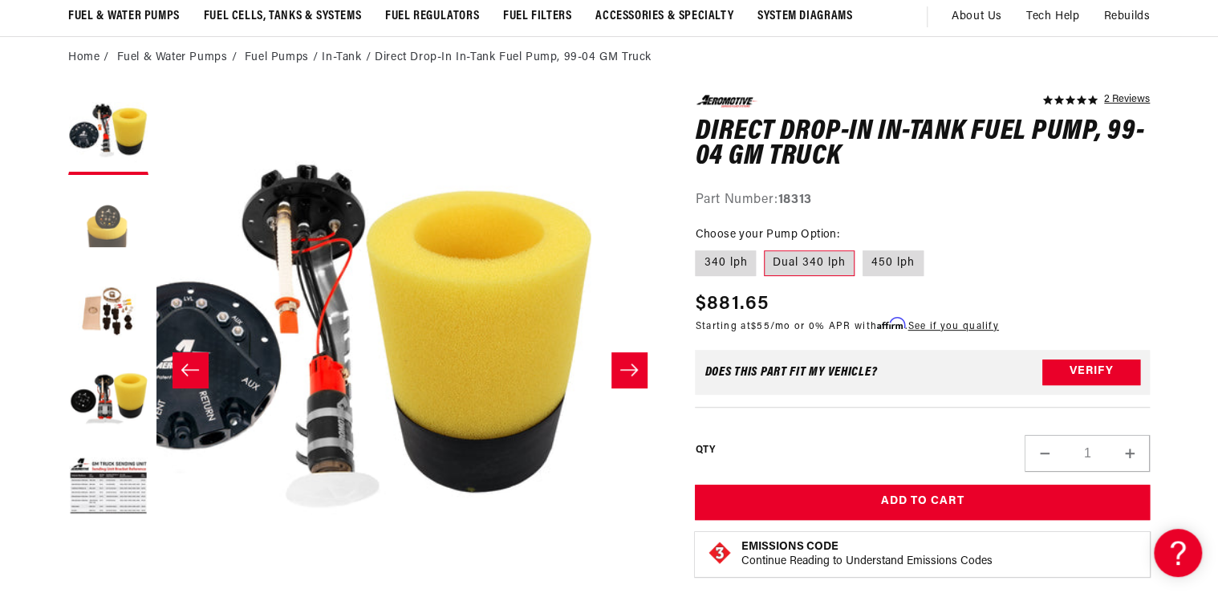
scroll to position [0, 0]
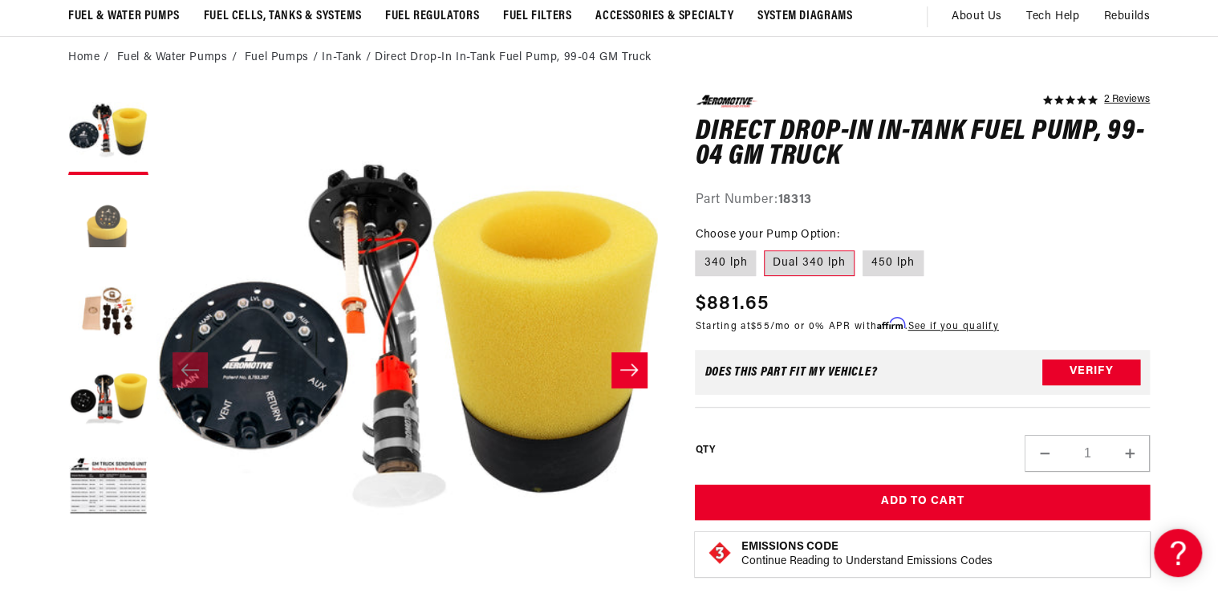
click at [105, 218] on button "Load image 2 in gallery view" at bounding box center [108, 223] width 80 height 80
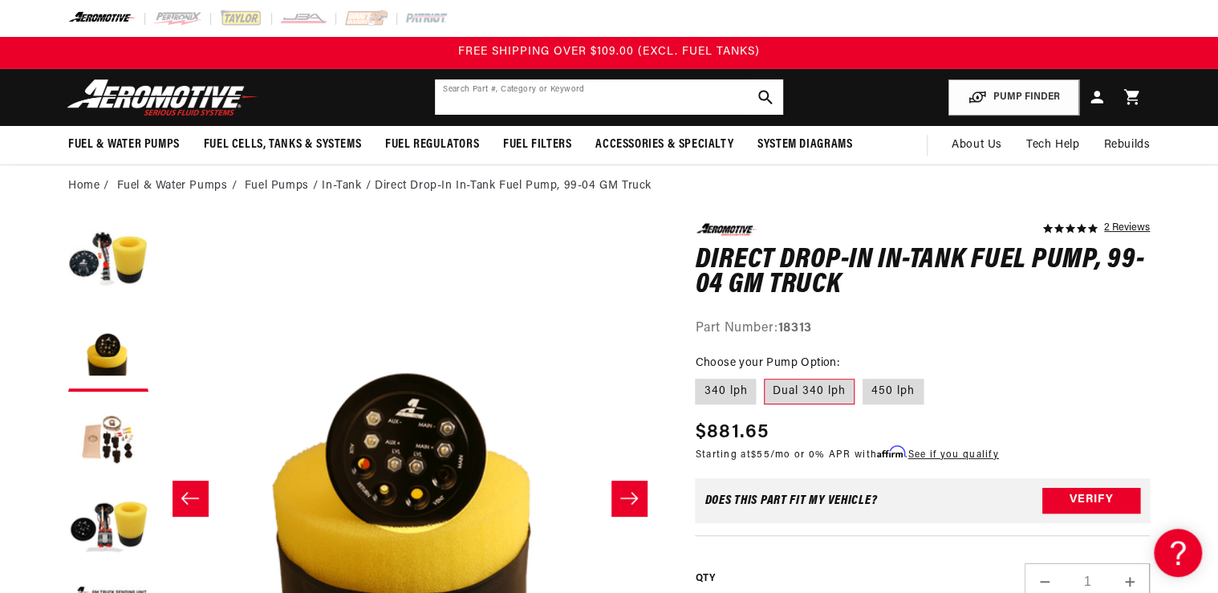
click at [472, 99] on input "text" at bounding box center [609, 96] width 348 height 35
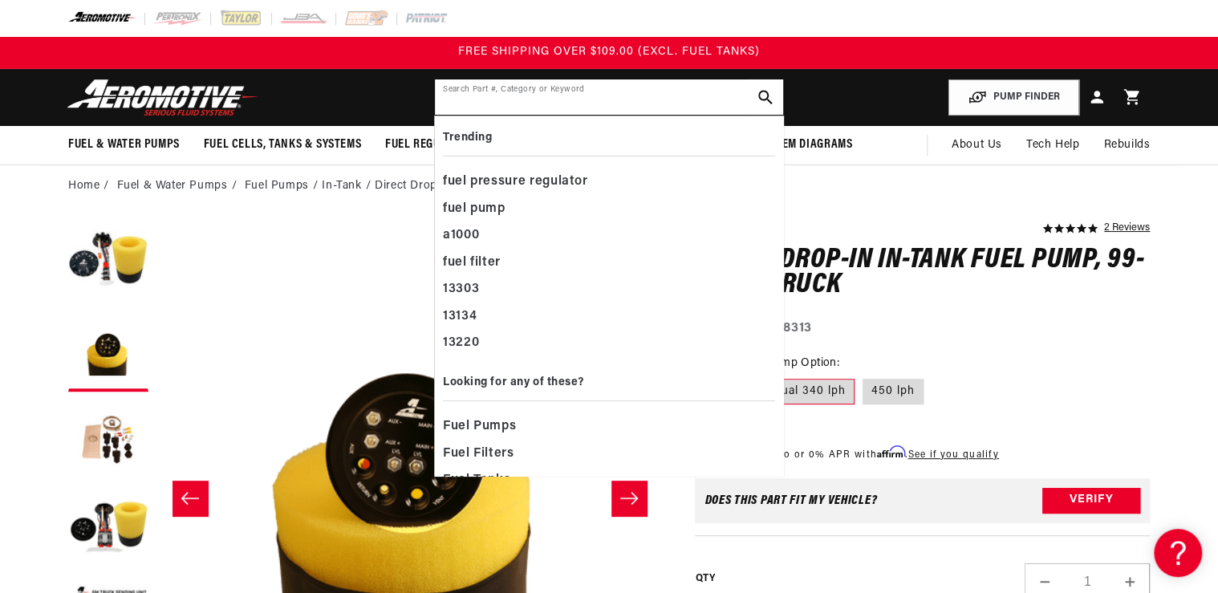
paste input "WRC-49427"
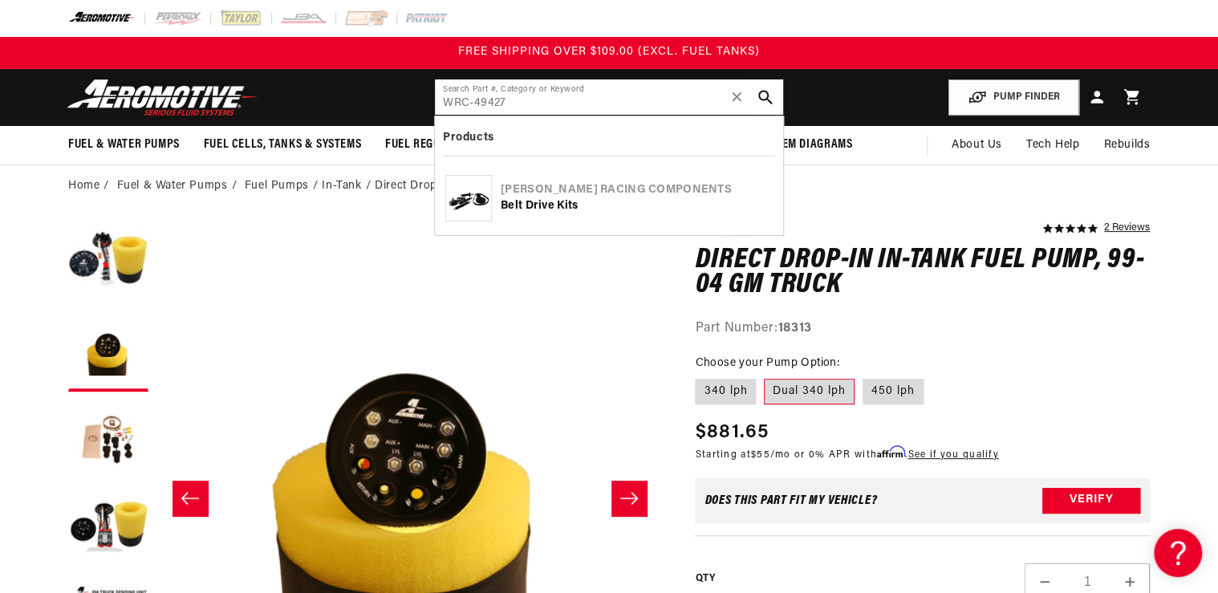
type input "WRC-49427"
click at [469, 201] on img at bounding box center [468, 198] width 45 height 45
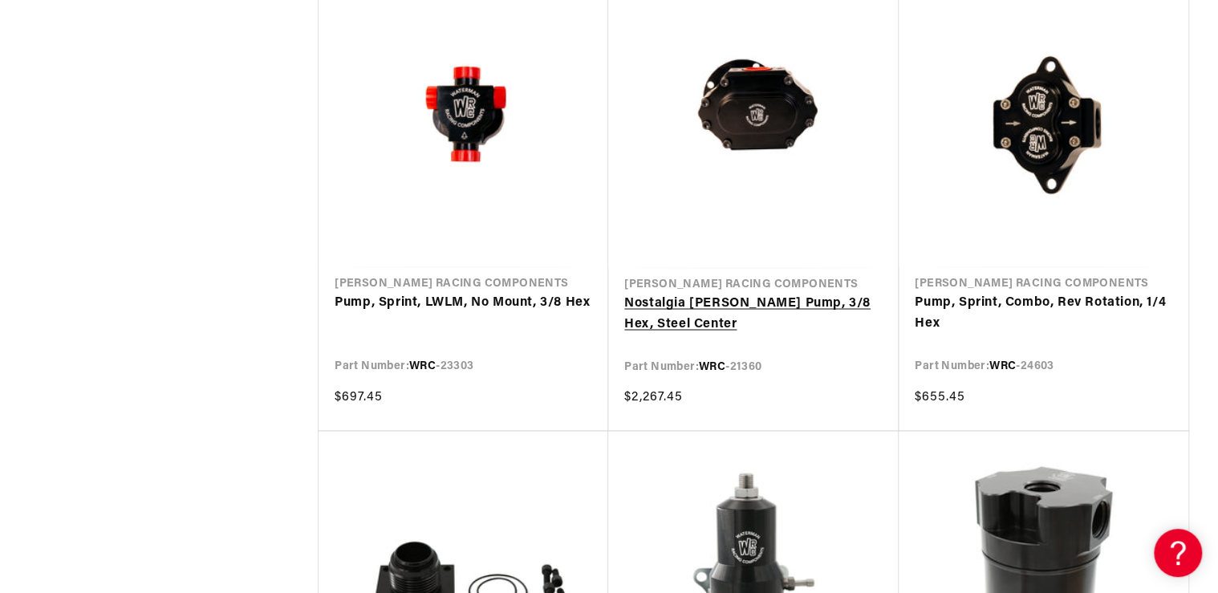
scroll to position [1476, 0]
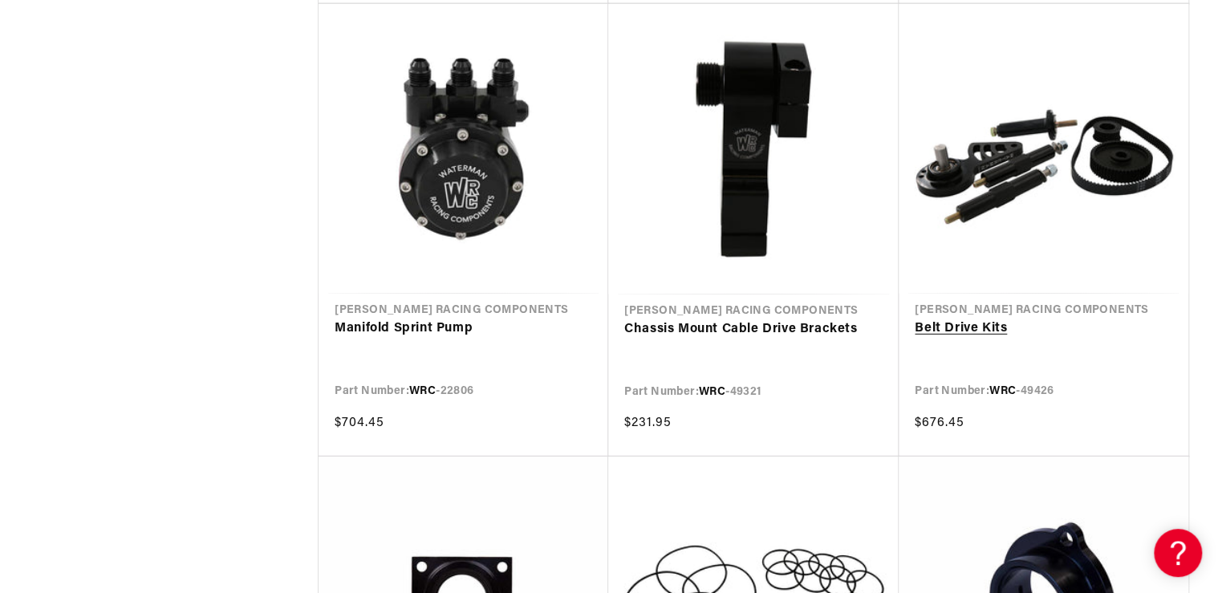
scroll to position [2182, 0]
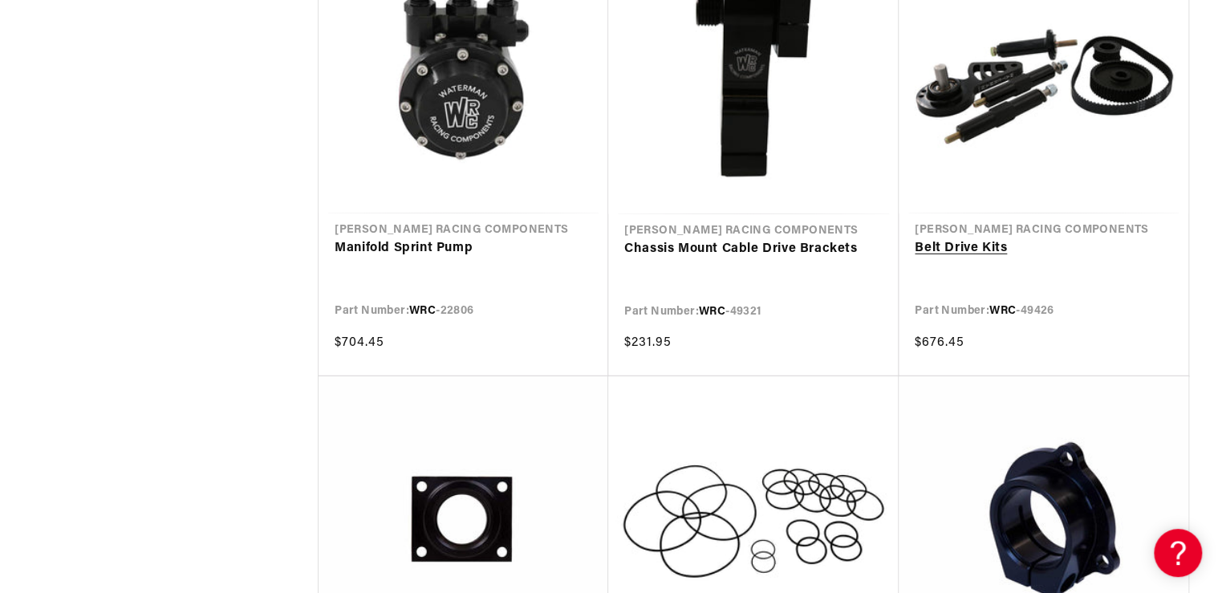
click at [1004, 238] on link "Belt Drive Kits" at bounding box center [1044, 248] width 258 height 21
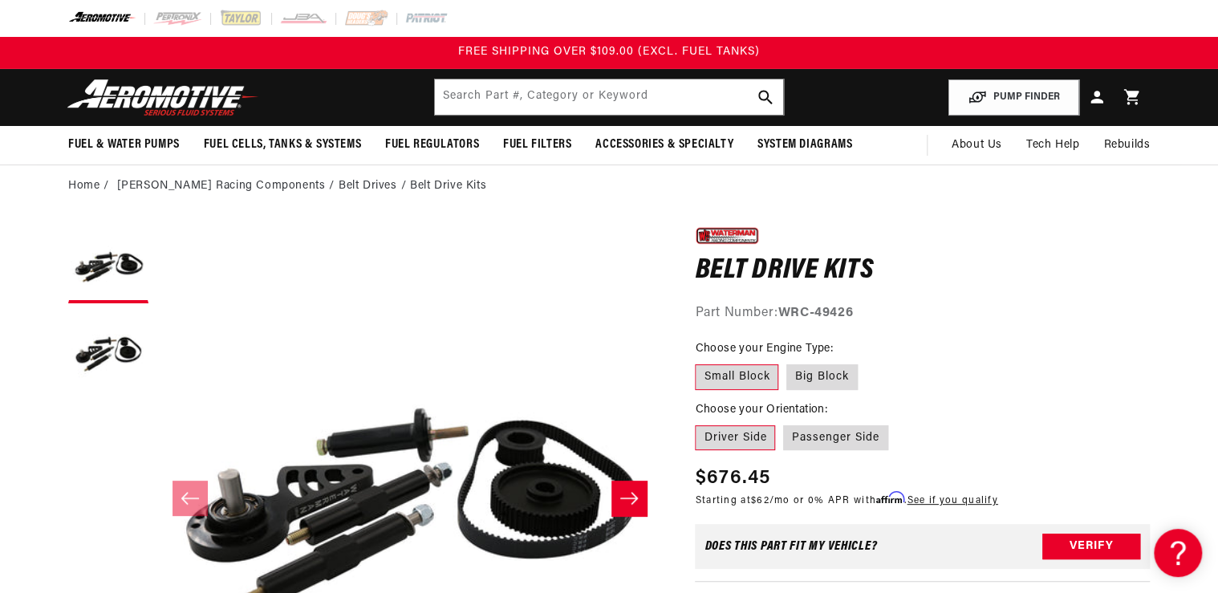
click at [724, 371] on label "Small Block" at bounding box center [736, 377] width 83 height 26
click at [700, 362] on input "Small Block" at bounding box center [699, 361] width 1 height 1
click at [808, 429] on label "Passenger Side" at bounding box center [835, 438] width 105 height 26
click at [784, 423] on input "Passenger Side" at bounding box center [783, 422] width 1 height 1
radio input "true"
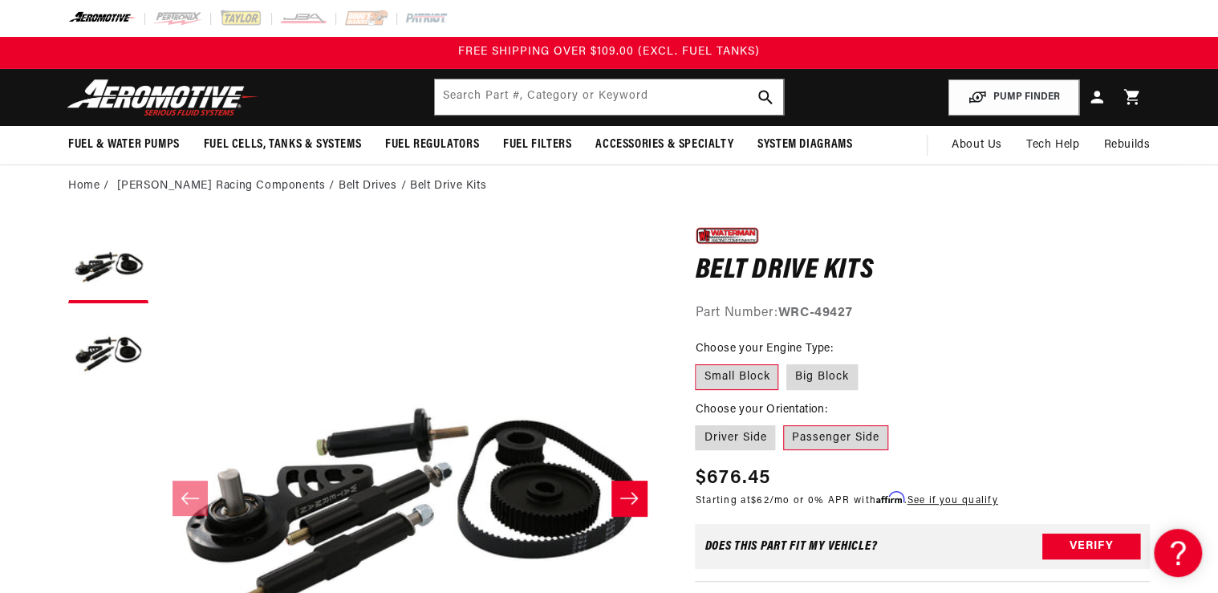
click at [810, 421] on fieldset "Choose your Orientation: Driver Side Passenger Side" at bounding box center [922, 426] width 455 height 51
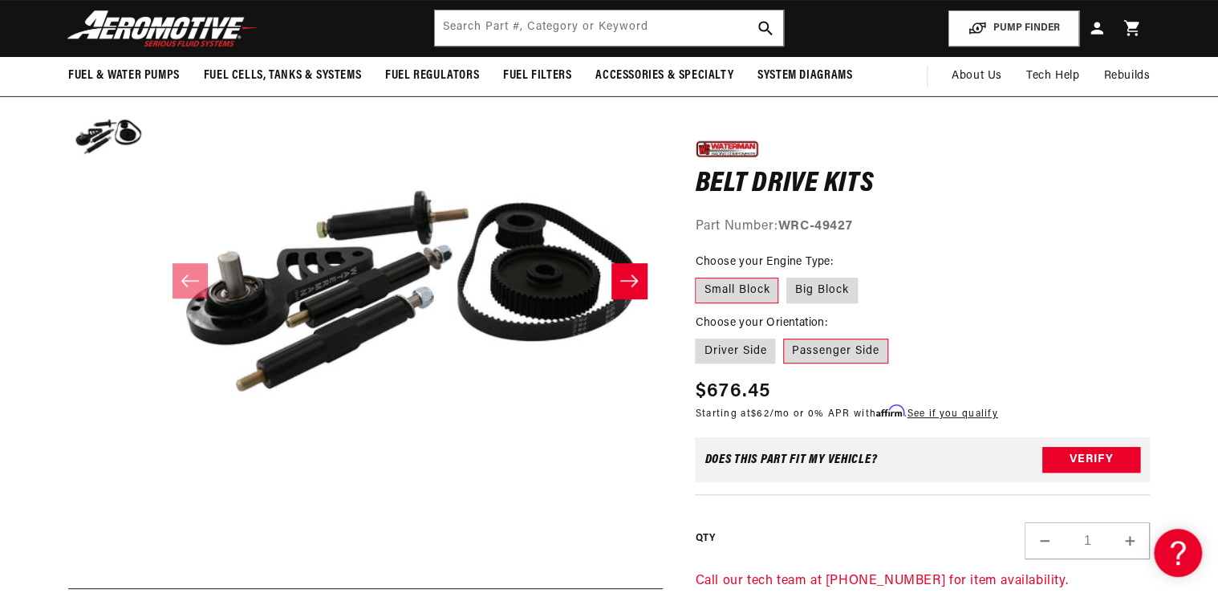
scroll to position [128, 0]
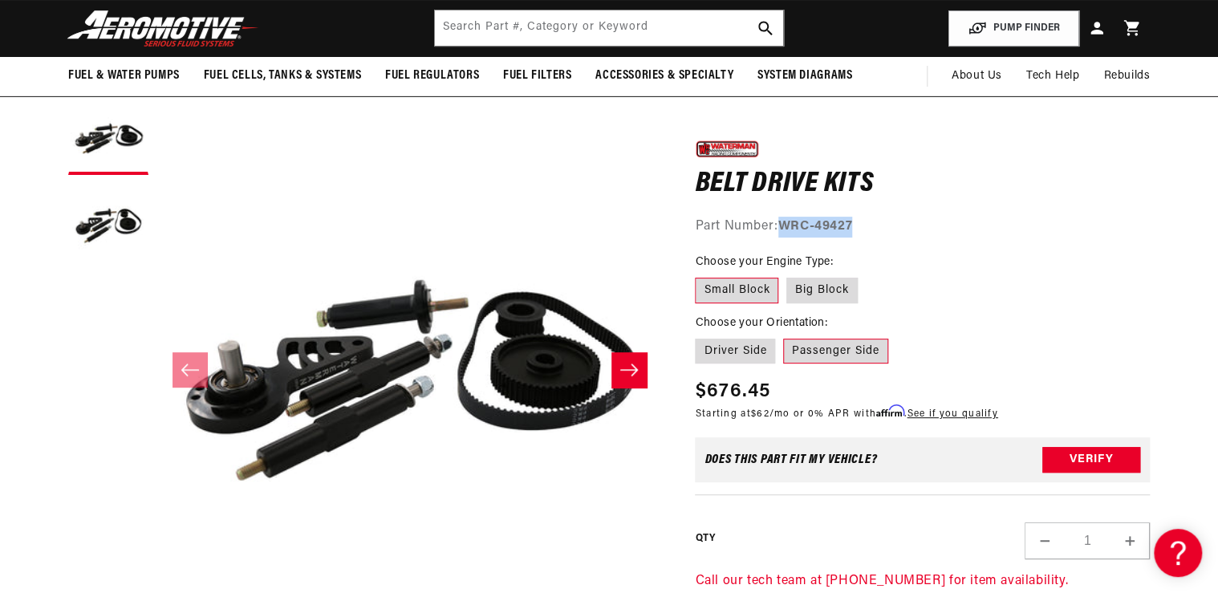
drag, startPoint x: 780, startPoint y: 219, endPoint x: 863, endPoint y: 223, distance: 83.5
click at [863, 223] on div "Part Number: WRC-49427" at bounding box center [922, 227] width 455 height 21
drag, startPoint x: 863, startPoint y: 223, endPoint x: 841, endPoint y: 221, distance: 22.5
copy strong "WRC-49427"
click at [449, 33] on input "text" at bounding box center [609, 27] width 348 height 35
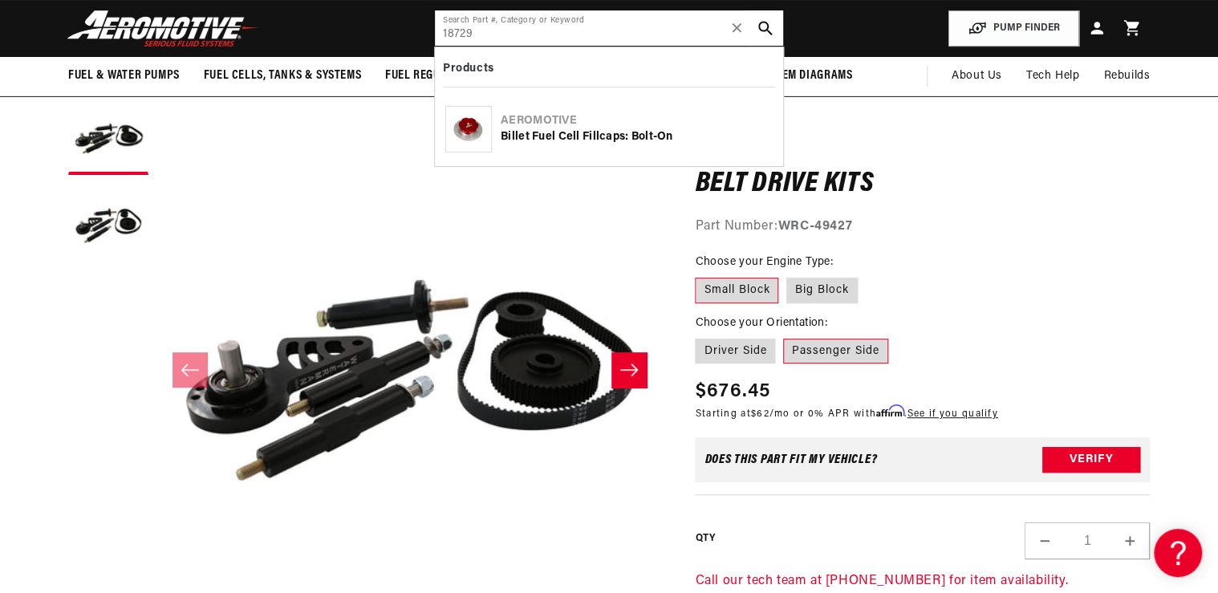
type input "18729"
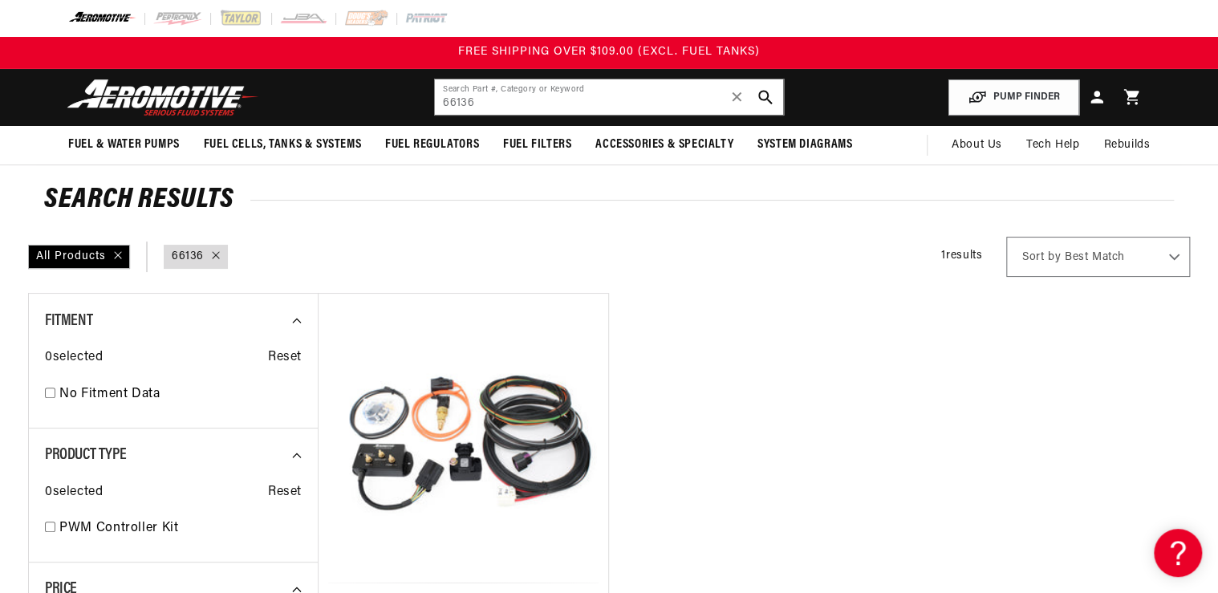
drag, startPoint x: 435, startPoint y: 118, endPoint x: 412, endPoint y: 122, distance: 23.6
click at [420, 122] on header "Fuel & Water Pumps Back In-Tank In-Line Fuel Pumps" at bounding box center [609, 97] width 1162 height 57
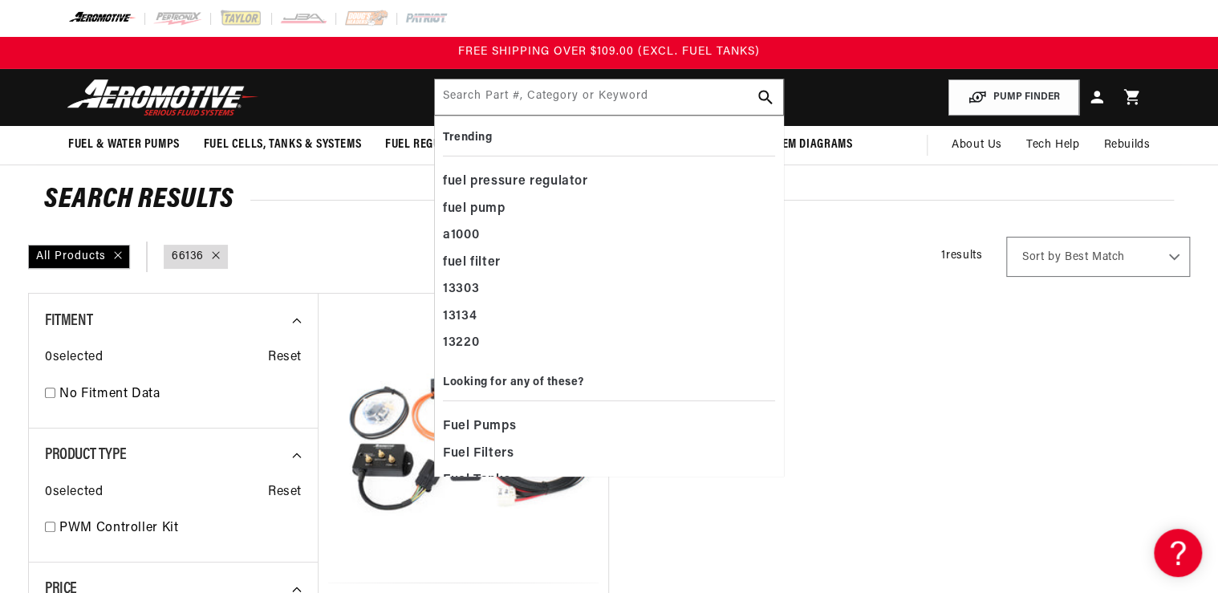
drag, startPoint x: 448, startPoint y: 109, endPoint x: 442, endPoint y: 99, distance: 11.6
click at [443, 101] on input "text" at bounding box center [609, 96] width 348 height 35
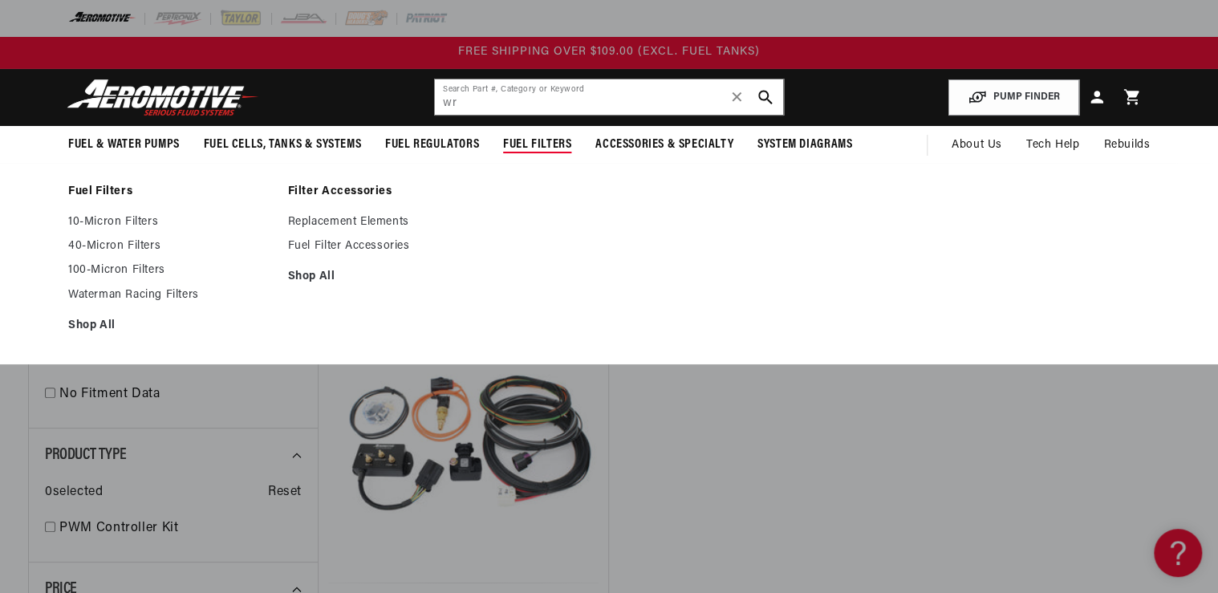
type input "w"
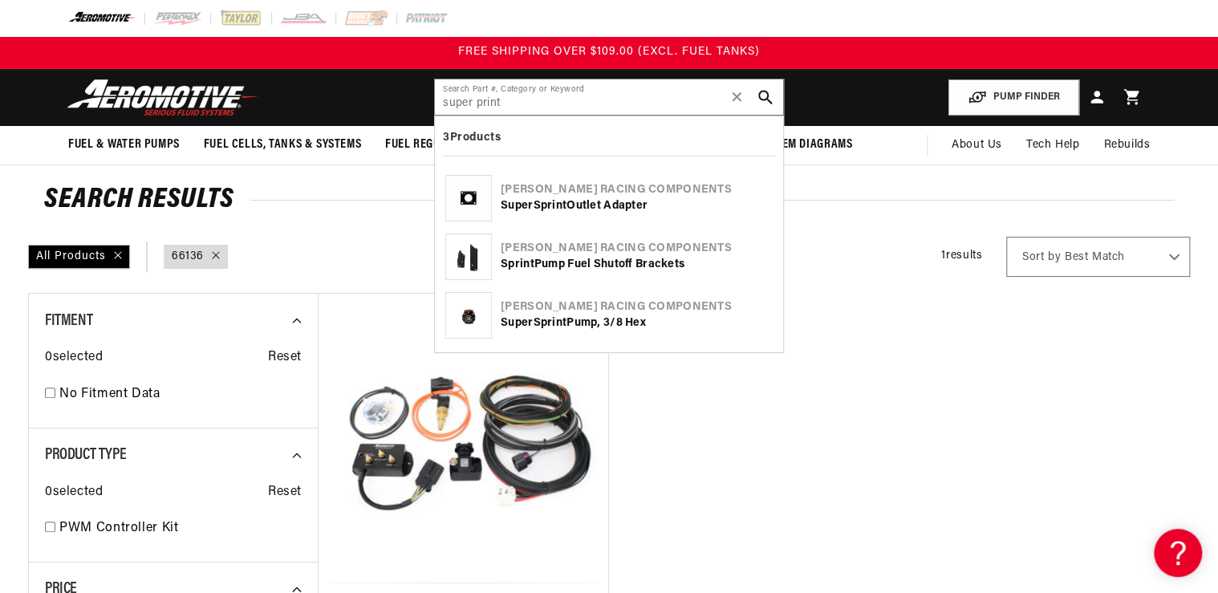
type input "super print"
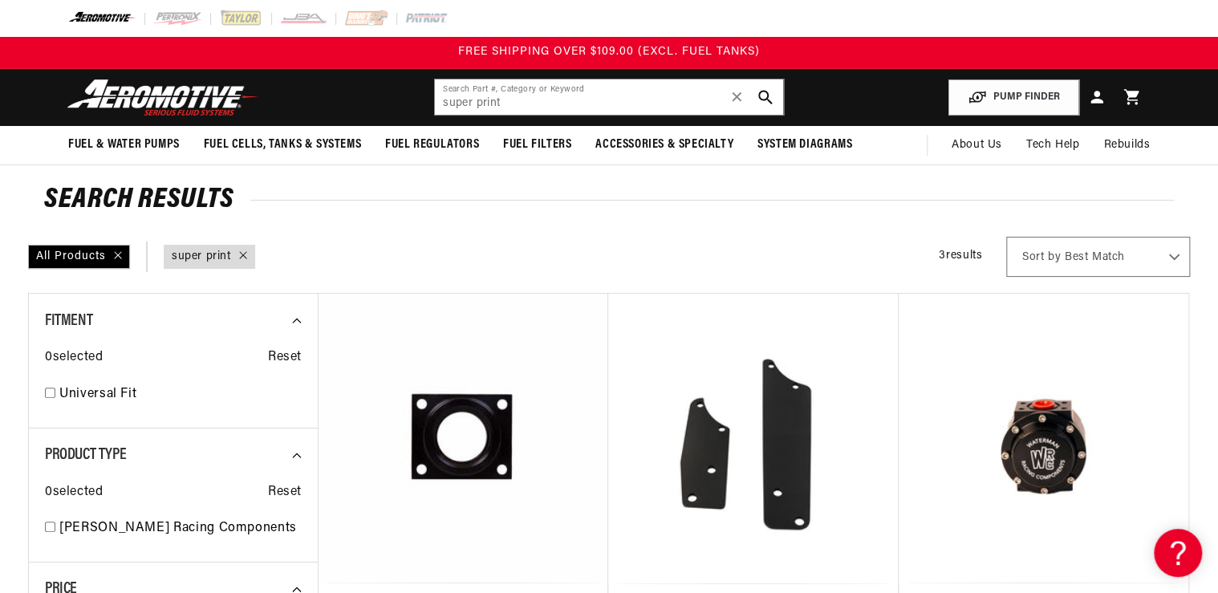
scroll to position [321, 0]
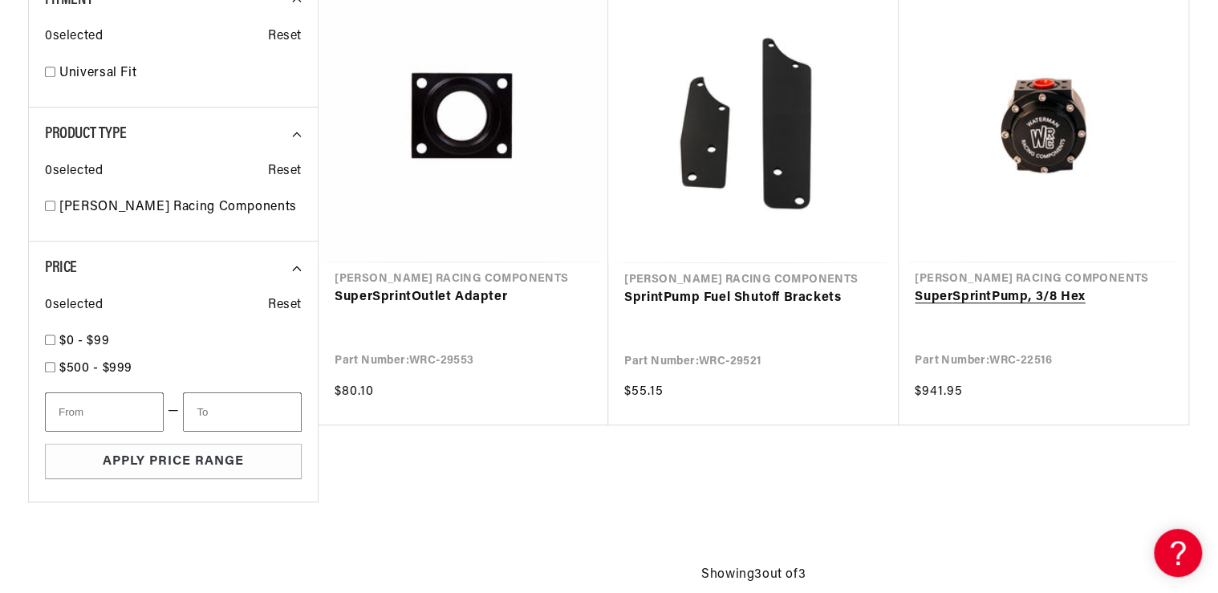
click at [1047, 287] on link "Super S print Pump, 3/8 Hex" at bounding box center [1044, 297] width 258 height 21
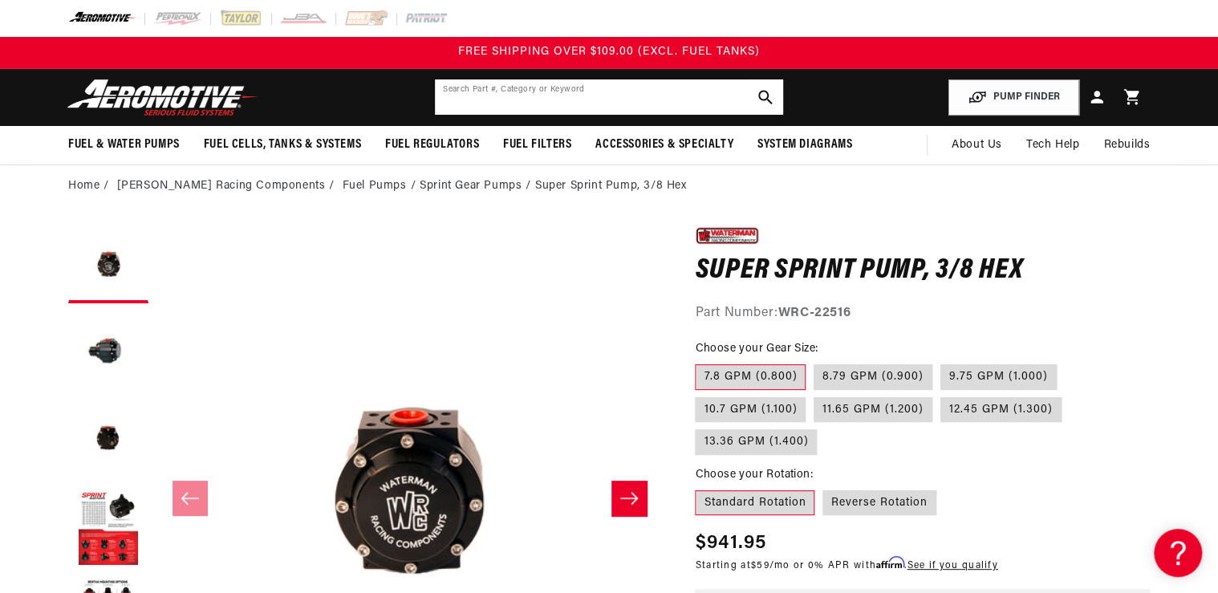
click at [558, 95] on input "text" at bounding box center [609, 96] width 348 height 35
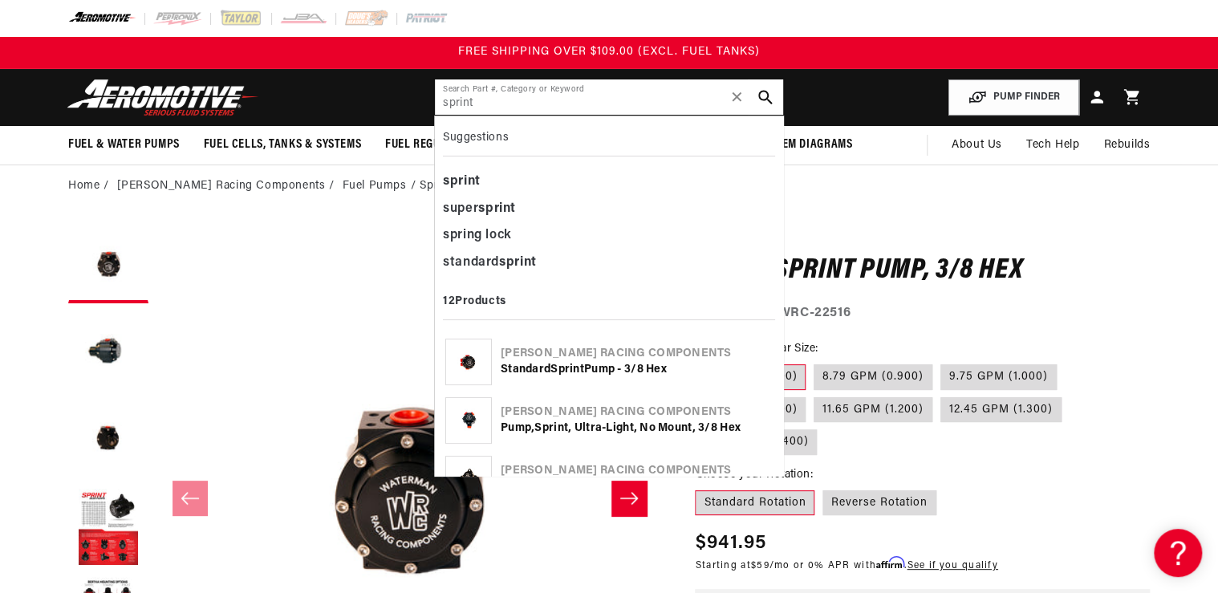
type input "sprint"
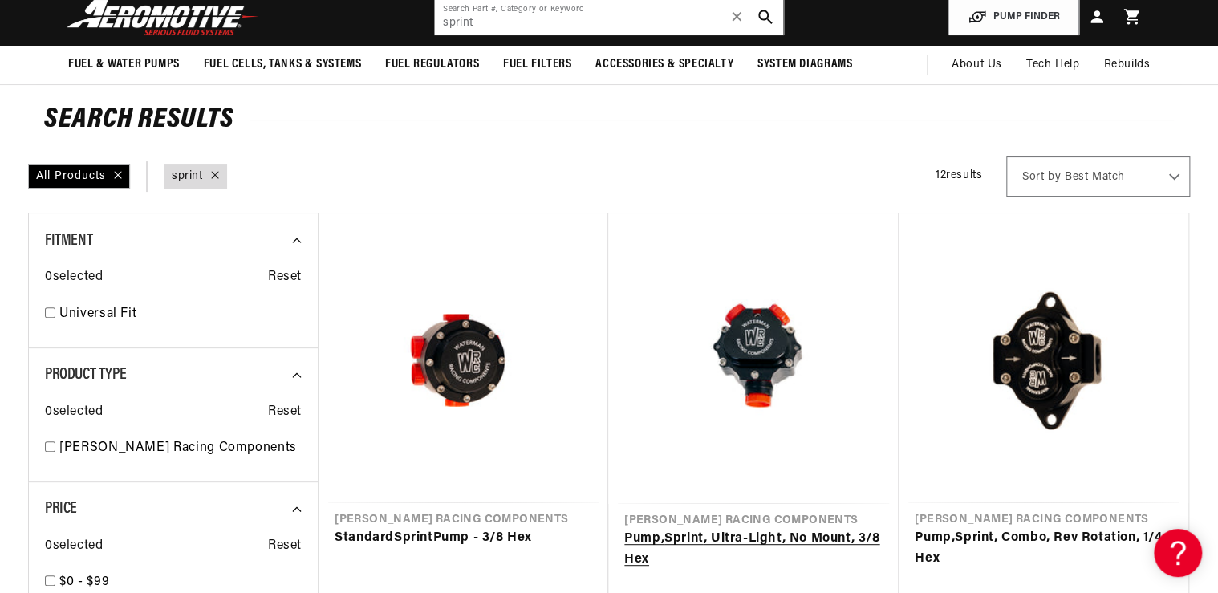
scroll to position [193, 0]
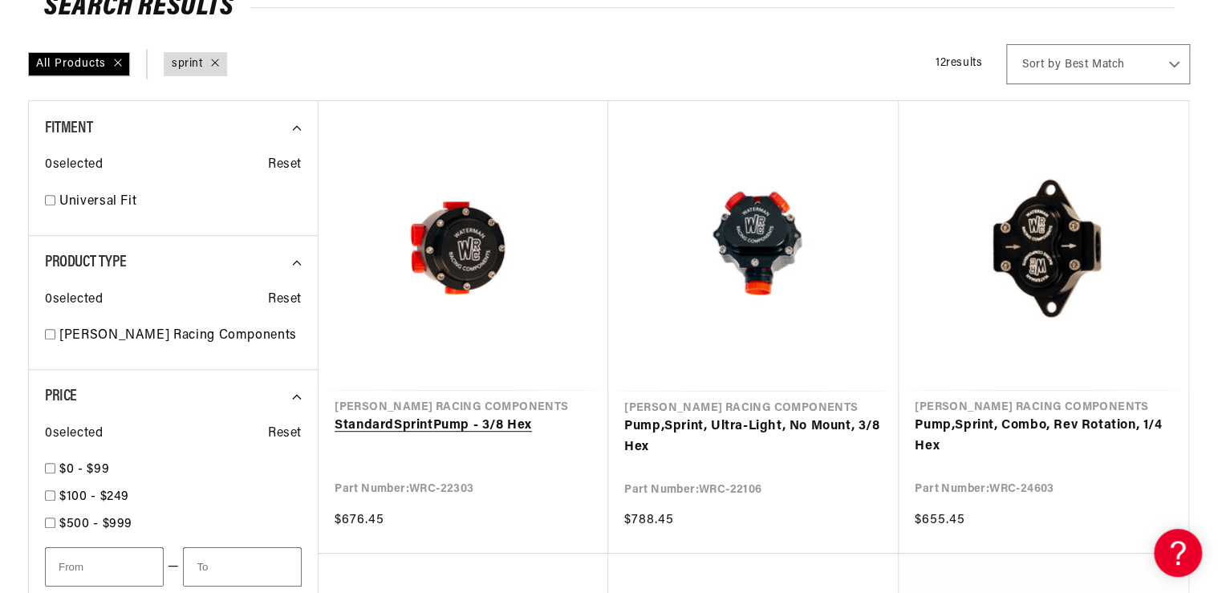
click at [455, 416] on link "Standard Sprint Pump - 3/8 Hex" at bounding box center [464, 426] width 258 height 21
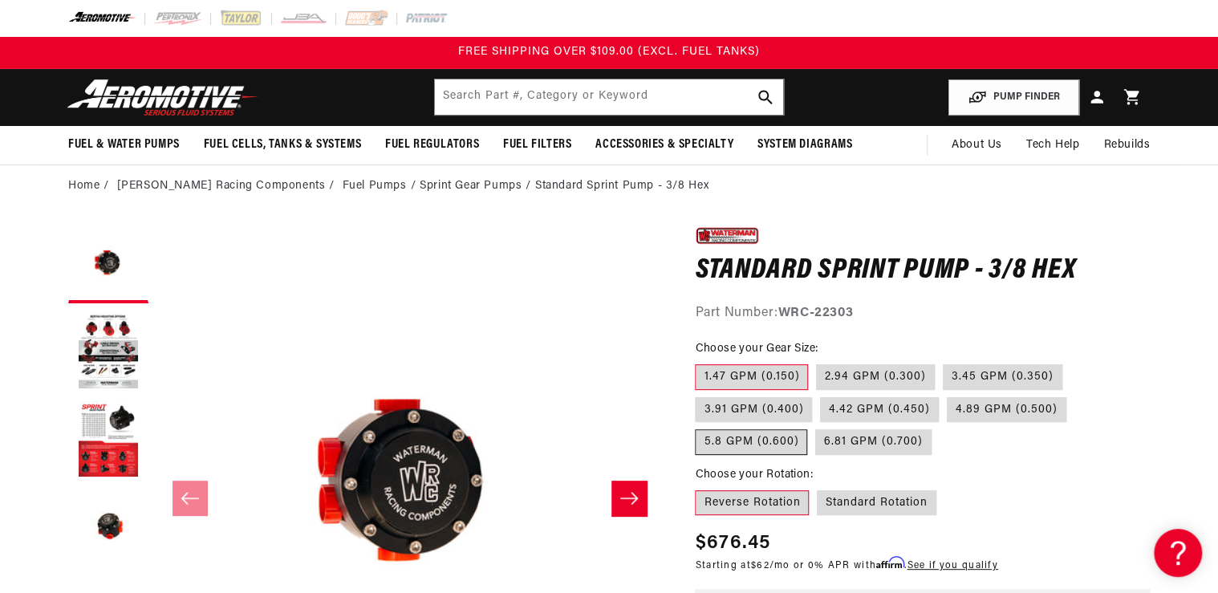
click at [738, 440] on label "5.8 GPM (0.600)" at bounding box center [751, 442] width 112 height 26
click at [1074, 395] on input "5.8 GPM (0.600)" at bounding box center [1074, 394] width 1 height 1
radio input "true"
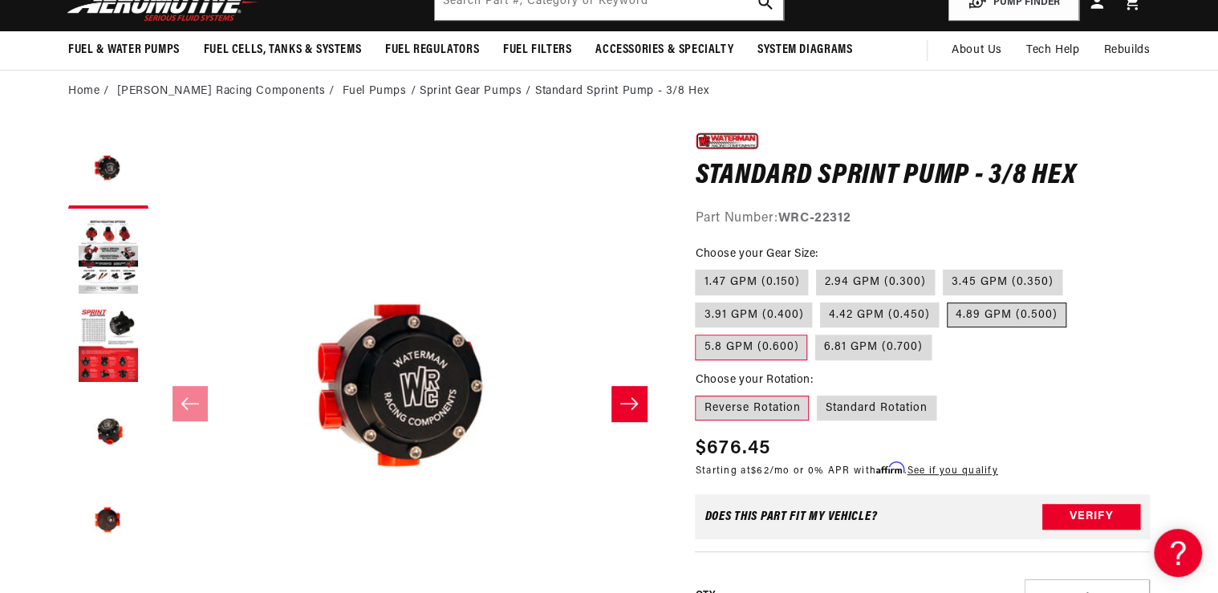
scroll to position [64, 0]
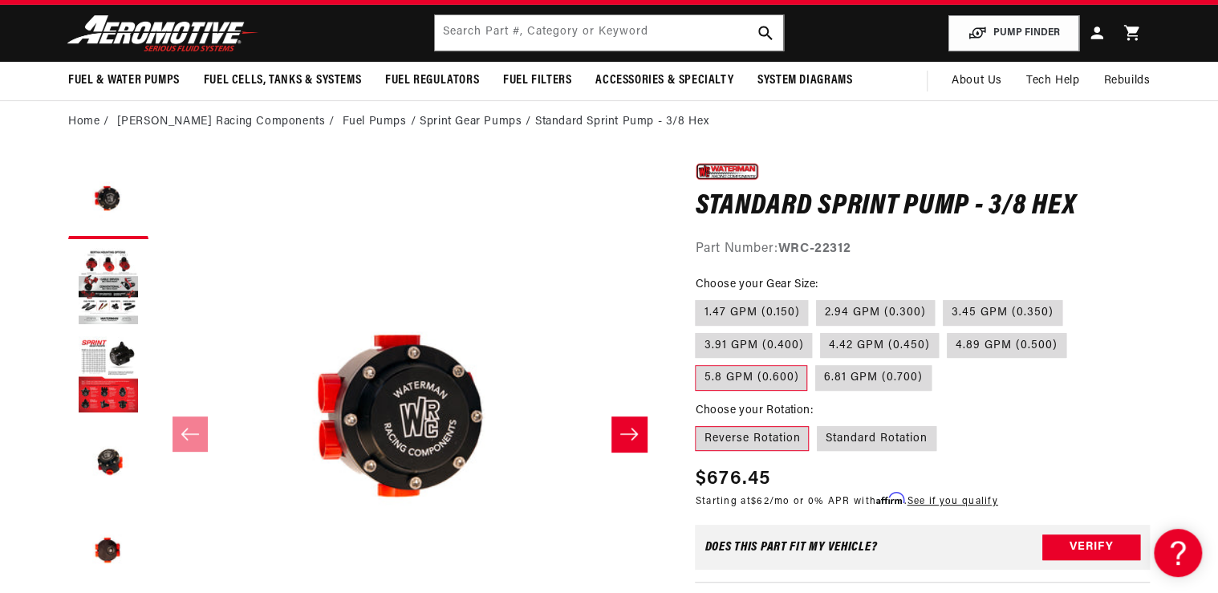
click at [750, 373] on label "5.8 GPM (0.600)" at bounding box center [751, 378] width 112 height 26
click at [1074, 331] on input "5.8 GPM (0.600)" at bounding box center [1074, 330] width 1 height 1
click at [761, 378] on label "5.8 GPM (0.600)" at bounding box center [751, 378] width 112 height 26
click at [1074, 331] on input "5.8 GPM (0.600)" at bounding box center [1074, 330] width 1 height 1
click at [757, 435] on label "Reverse Rotation" at bounding box center [752, 439] width 114 height 26
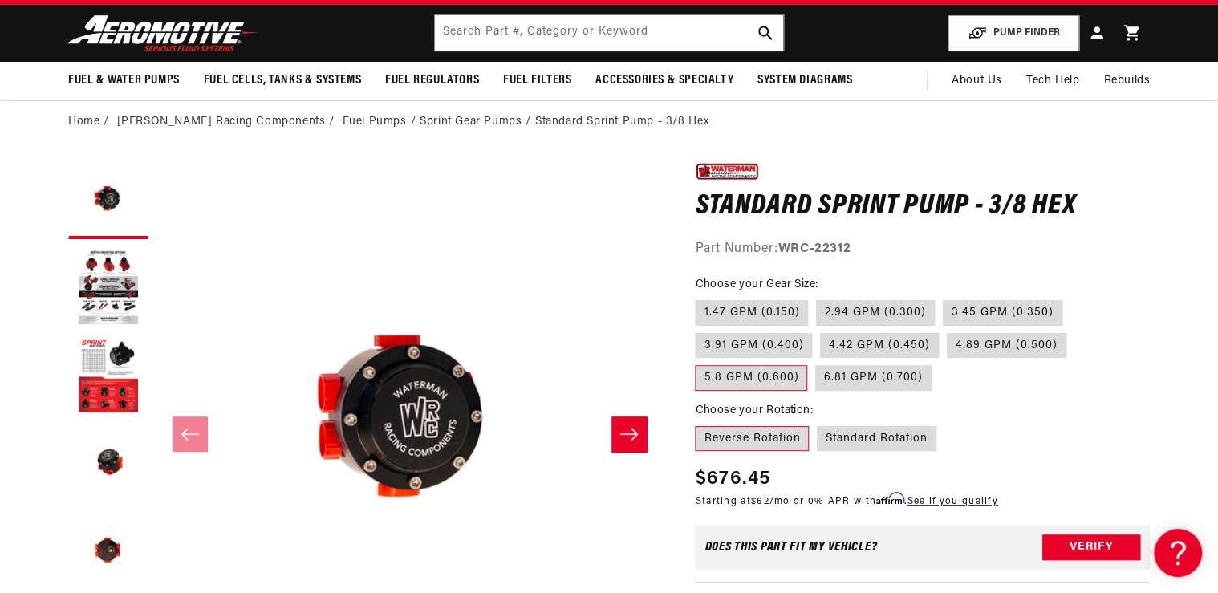
click at [700, 424] on input "Reverse Rotation" at bounding box center [699, 423] width 1 height 1
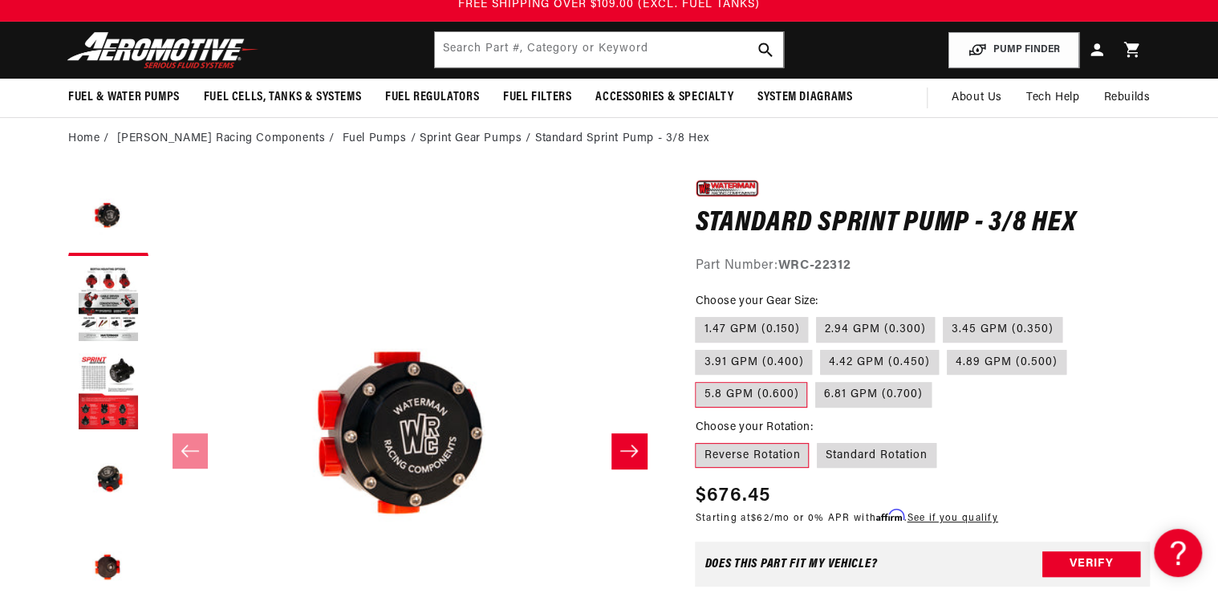
scroll to position [0, 0]
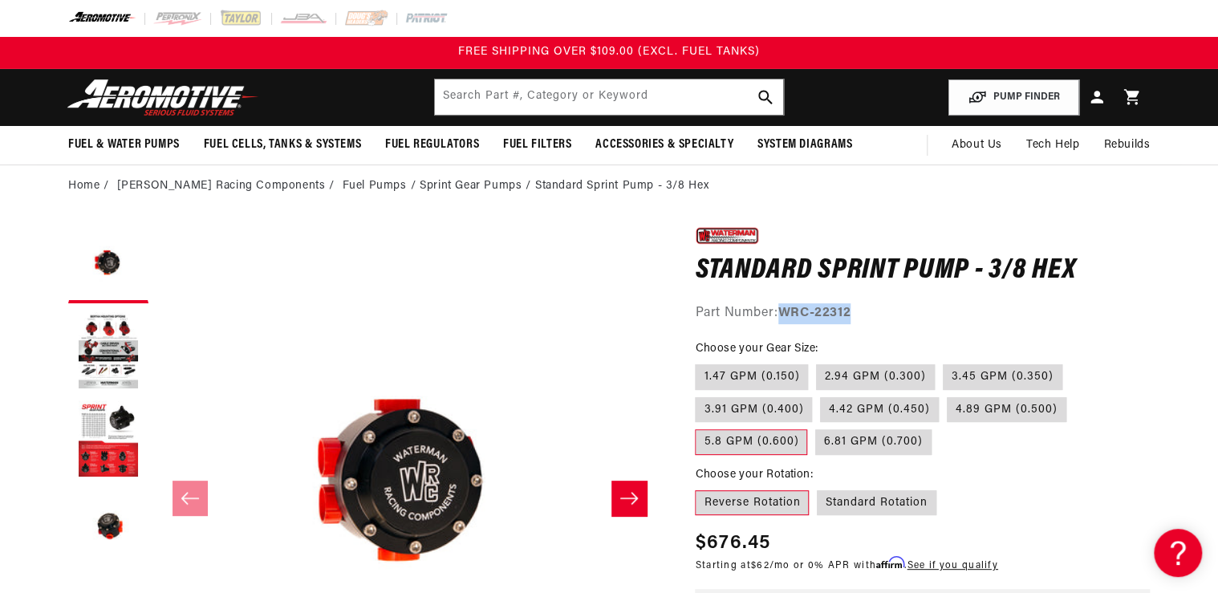
drag, startPoint x: 793, startPoint y: 306, endPoint x: 895, endPoint y: 298, distance: 103.1
click at [895, 298] on div "0.0 star rating Write a review Standard Sprint Pump - 3/8 Hex Standard Sprint P…" at bounding box center [922, 273] width 455 height 101
drag, startPoint x: 895, startPoint y: 298, endPoint x: 843, endPoint y: 308, distance: 53.2
copy div "WRC-22312"
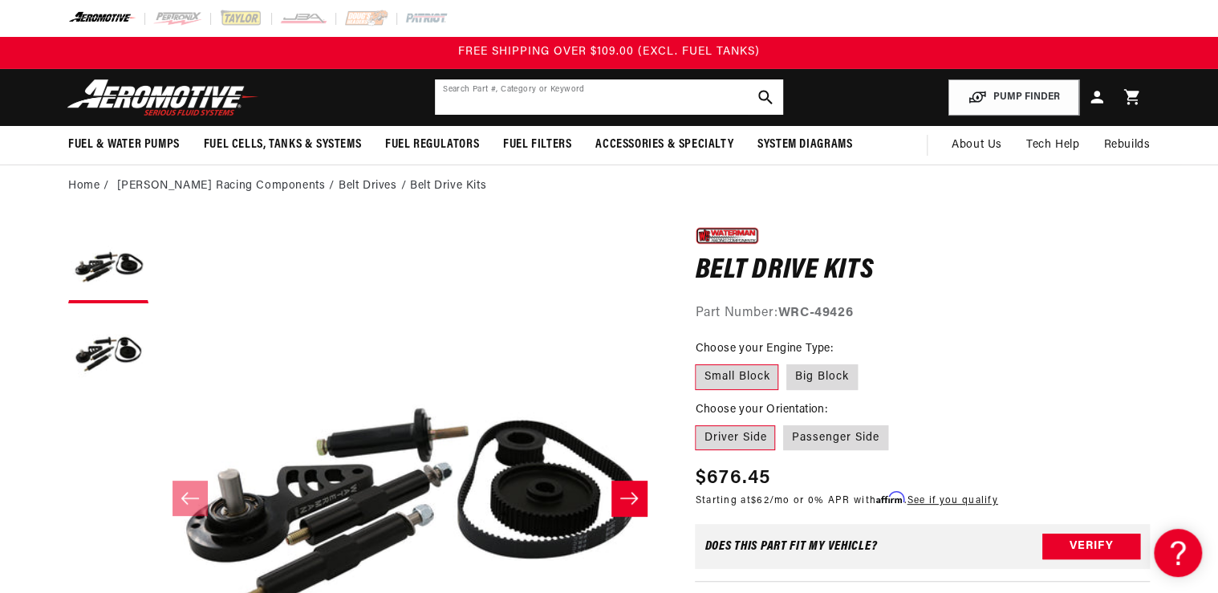
click at [483, 91] on input "text" at bounding box center [609, 96] width 348 height 35
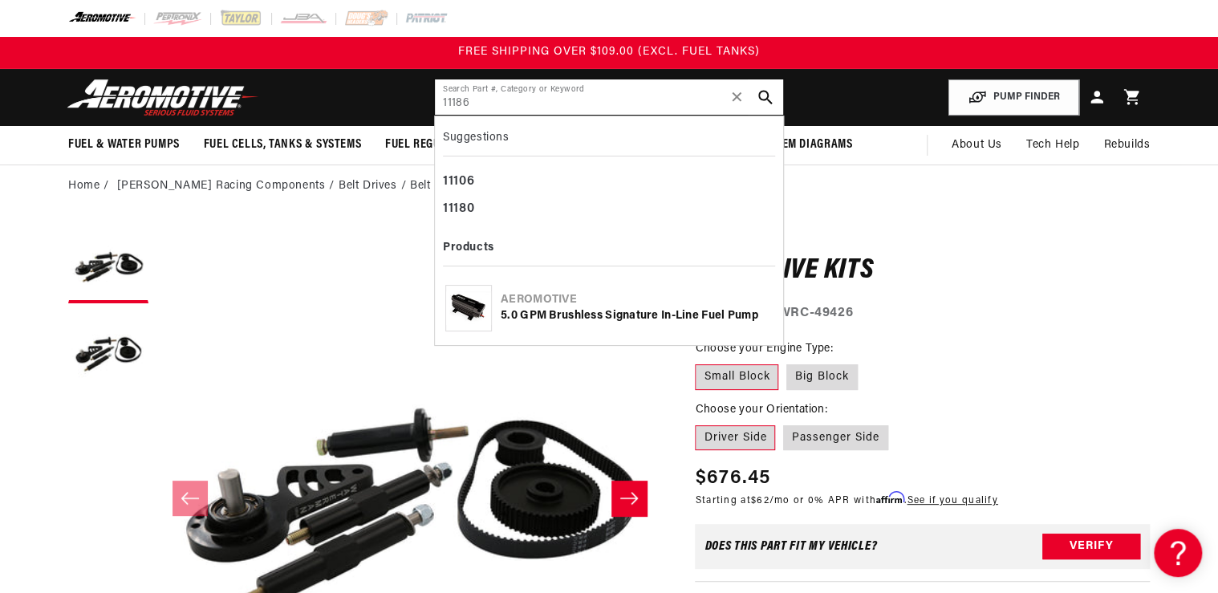
type input "11186"
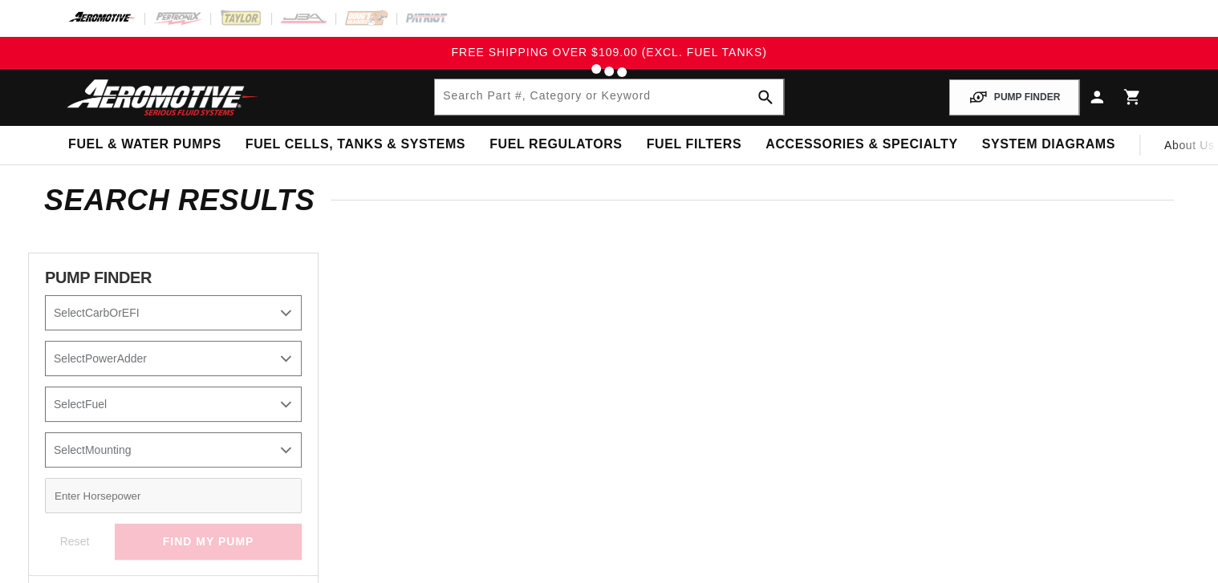
type input "11186"
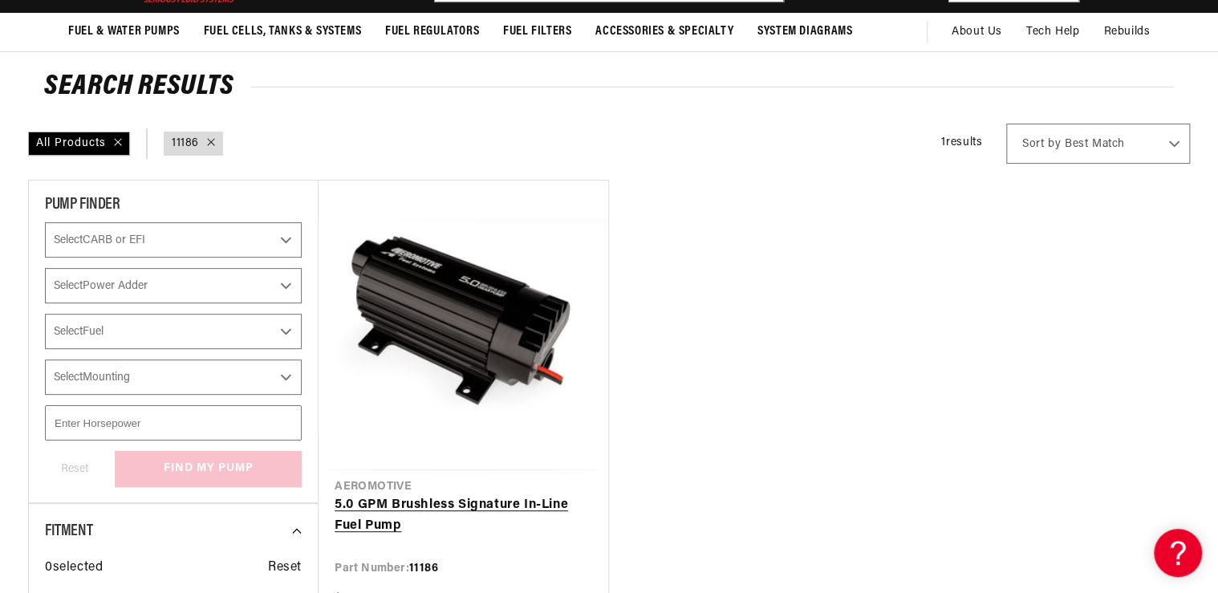
scroll to position [257, 0]
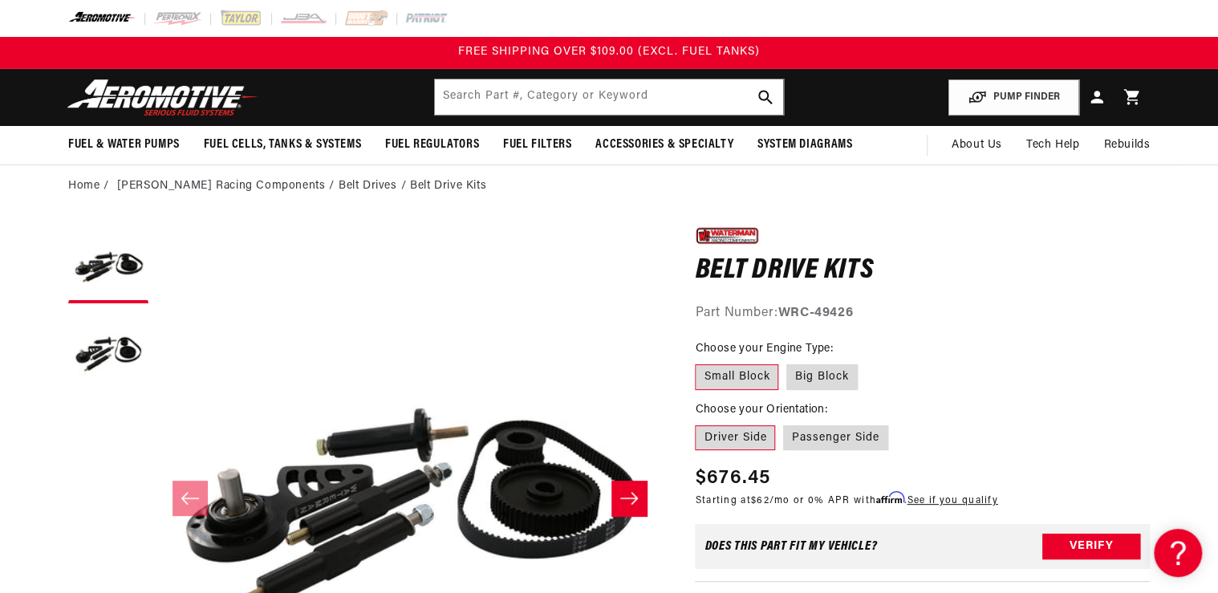
click at [785, 315] on strong "WRC-49426" at bounding box center [815, 312] width 75 height 13
drag, startPoint x: 781, startPoint y: 310, endPoint x: 862, endPoint y: 306, distance: 81.9
click at [862, 306] on div "Part Number: WRC-49426" at bounding box center [922, 313] width 455 height 21
drag, startPoint x: 862, startPoint y: 306, endPoint x: 838, endPoint y: 314, distance: 25.9
copy strong "WRC-49426"
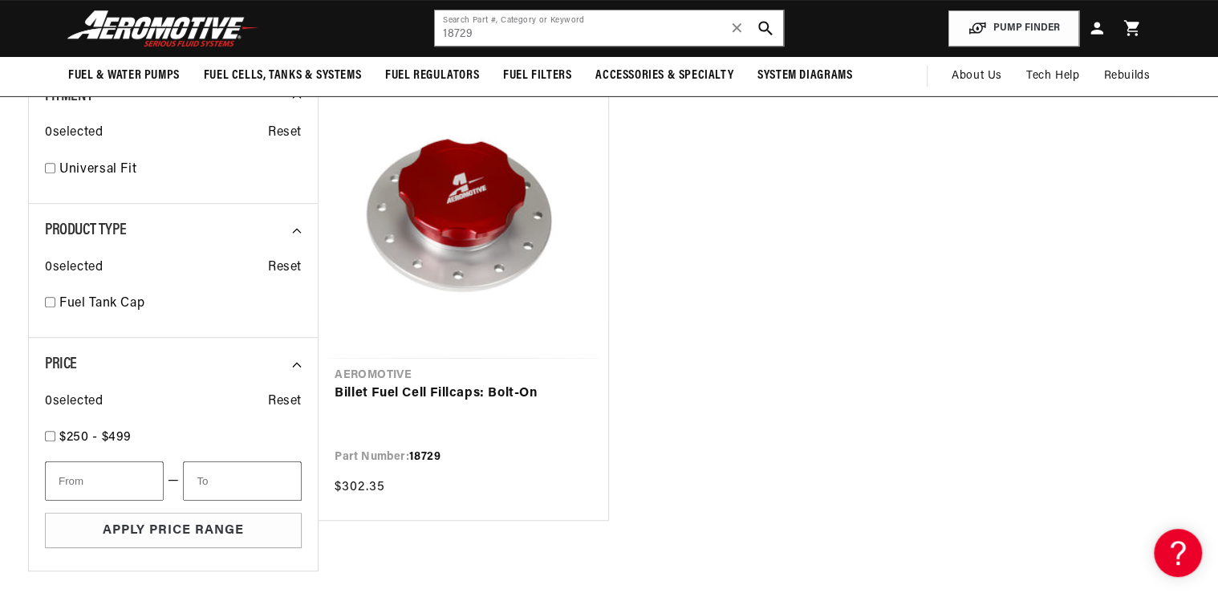
scroll to position [193, 0]
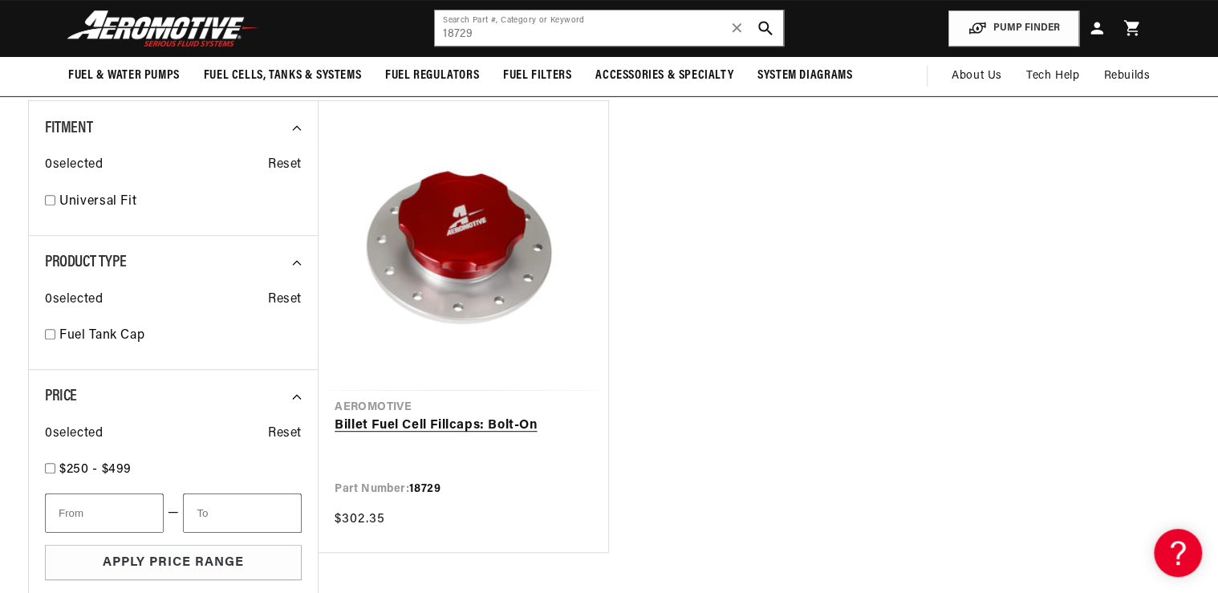
click at [432, 424] on link "Billet Fuel Cell Fillcaps: Bolt-On" at bounding box center [464, 426] width 258 height 21
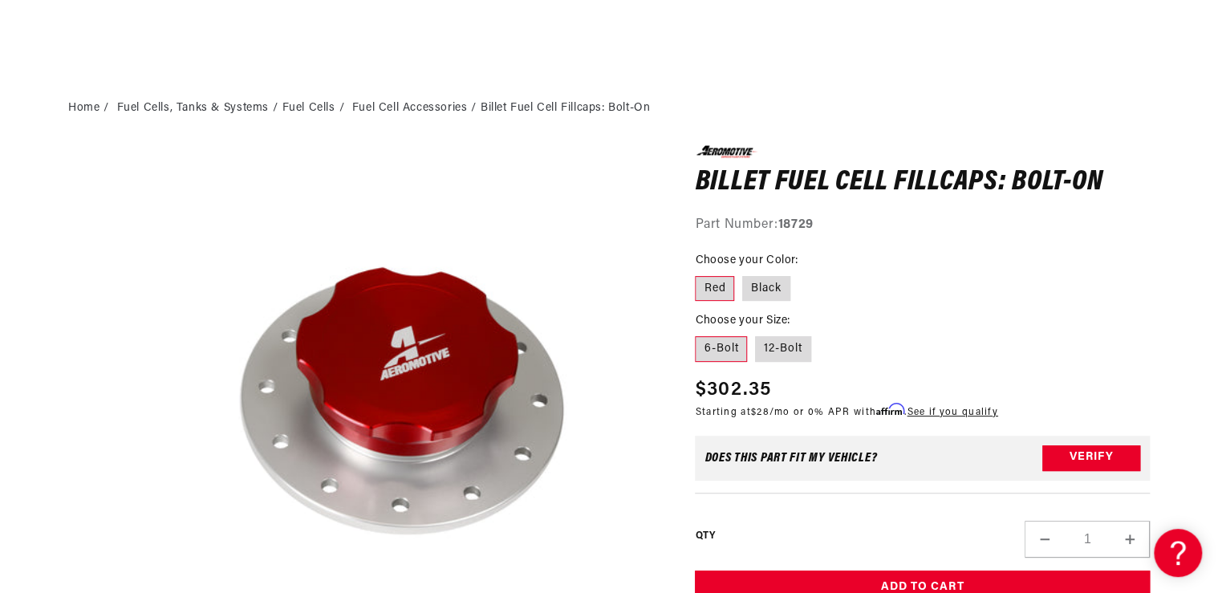
scroll to position [193, 0]
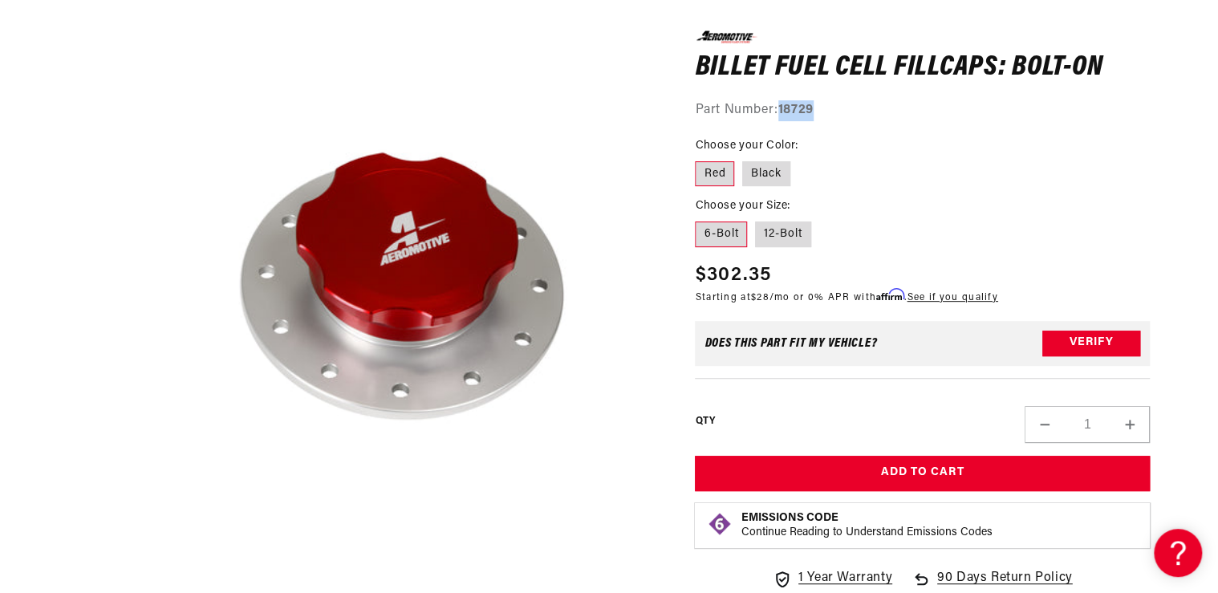
drag, startPoint x: 777, startPoint y: 116, endPoint x: 834, endPoint y: 120, distance: 57.9
click at [834, 120] on div "Part Number: 18729" at bounding box center [922, 110] width 455 height 21
drag, startPoint x: 834, startPoint y: 120, endPoint x: 814, endPoint y: 117, distance: 20.2
